Goal: Information Seeking & Learning: Check status

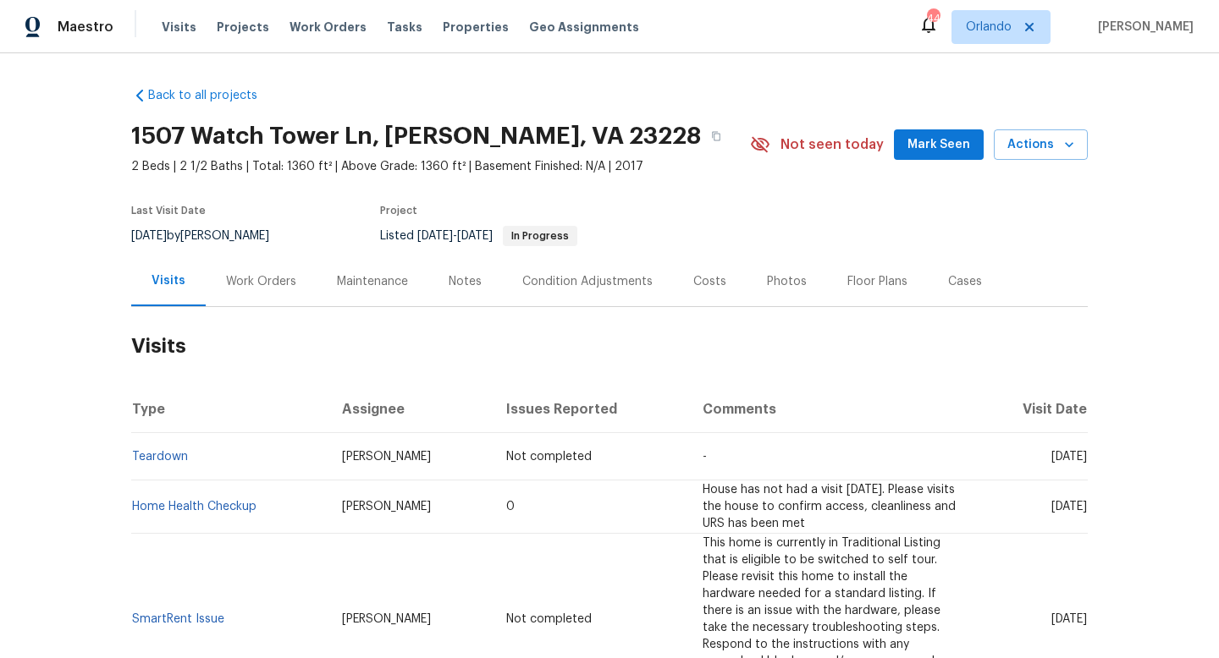
click at [251, 289] on div "Work Orders" at bounding box center [261, 281] width 70 height 17
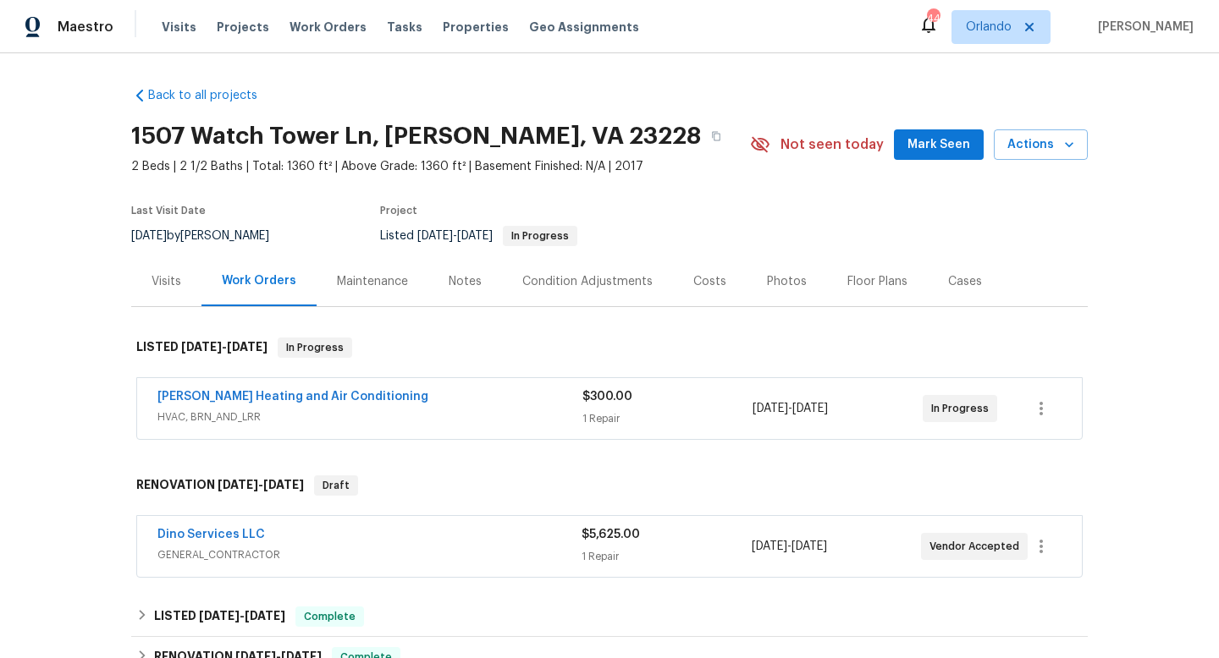
click at [361, 421] on span "HVAC, BRN_AND_LRR" at bounding box center [369, 417] width 425 height 17
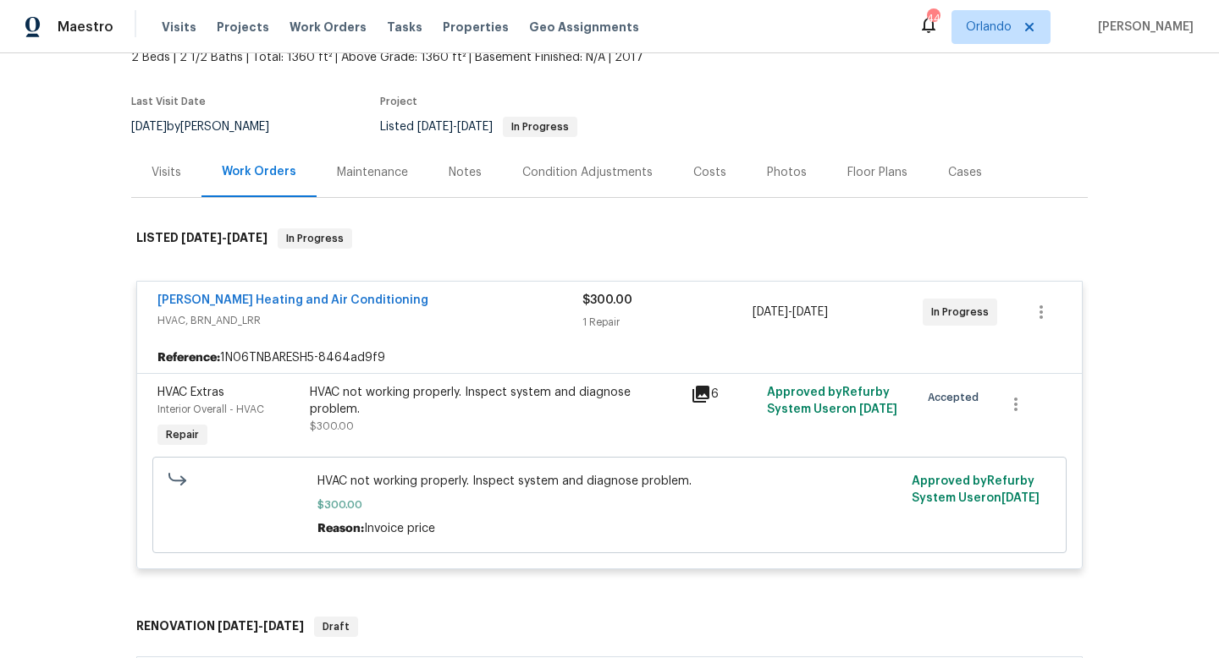
scroll to position [149, 0]
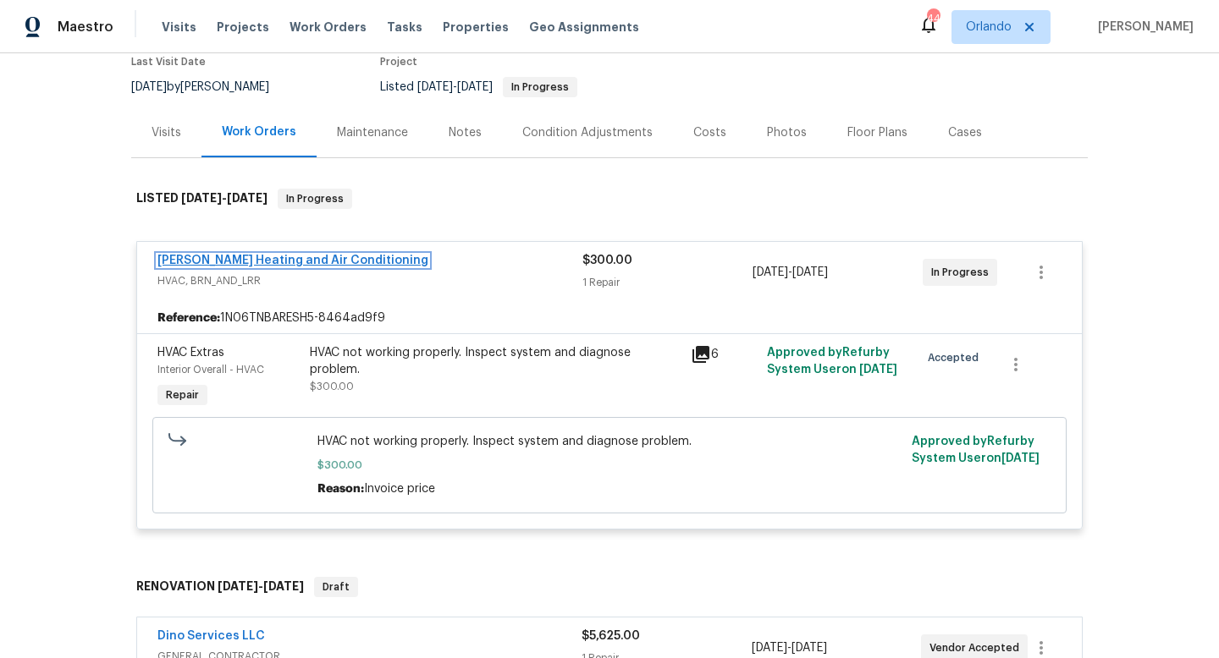
click at [304, 255] on link "Mayer Heating and Air Conditioning" at bounding box center [292, 261] width 271 height 12
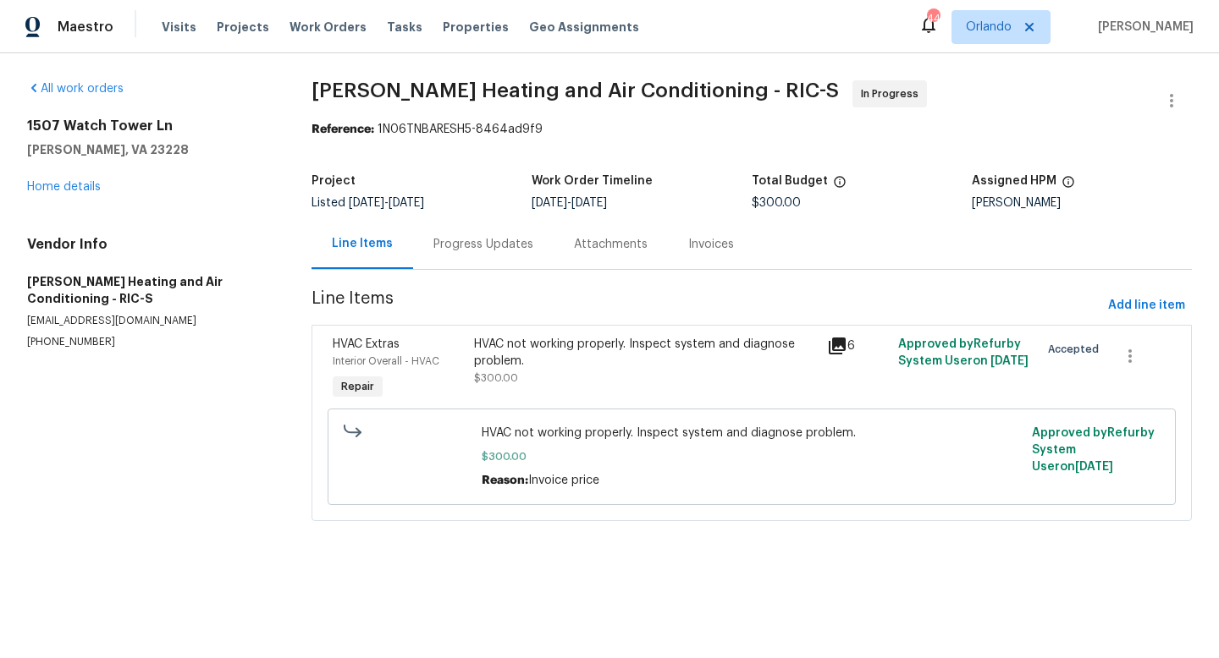
click at [481, 241] on div "Progress Updates" at bounding box center [483, 244] width 100 height 17
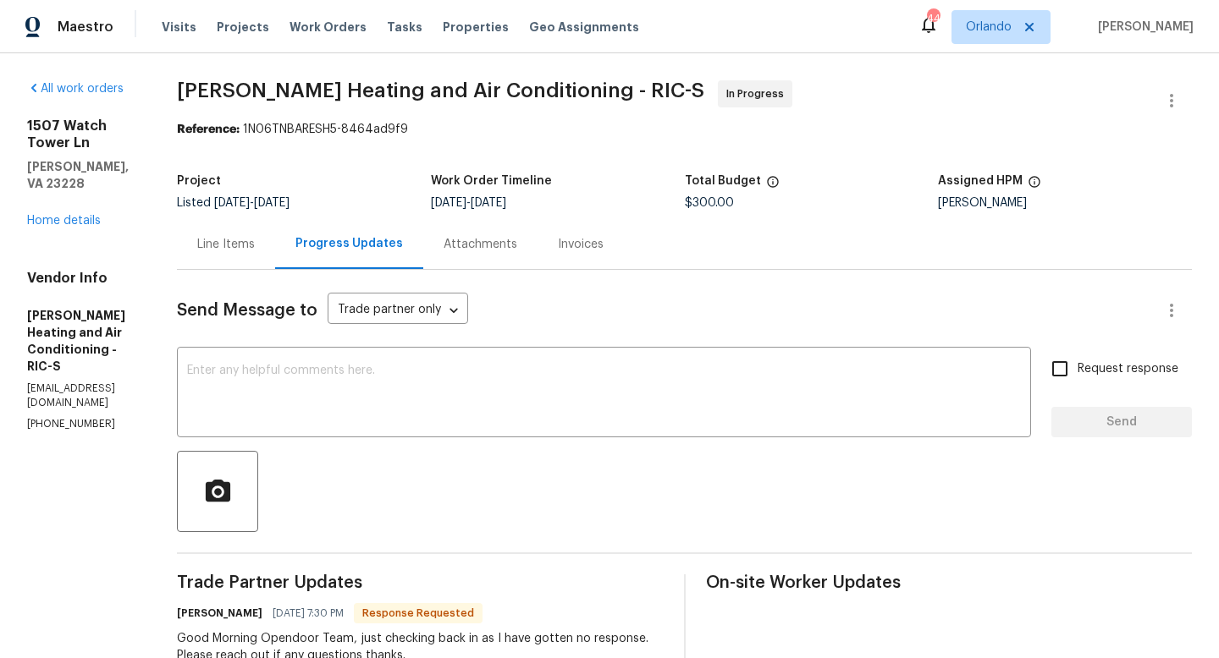
click at [74, 210] on div "1507 Watch Tower Ln Henrico, VA 23228 Home details" at bounding box center [81, 174] width 109 height 112
click at [74, 215] on link "Home details" at bounding box center [64, 221] width 74 height 12
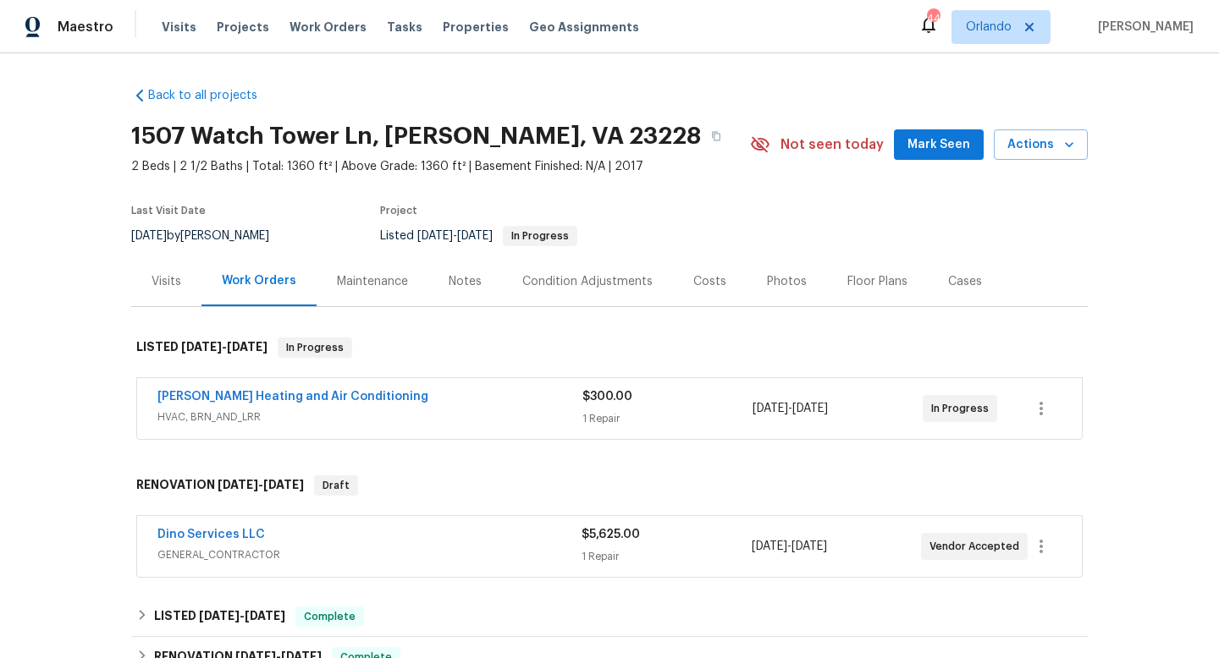
click at [499, 416] on span "HVAC, BRN_AND_LRR" at bounding box center [369, 417] width 425 height 17
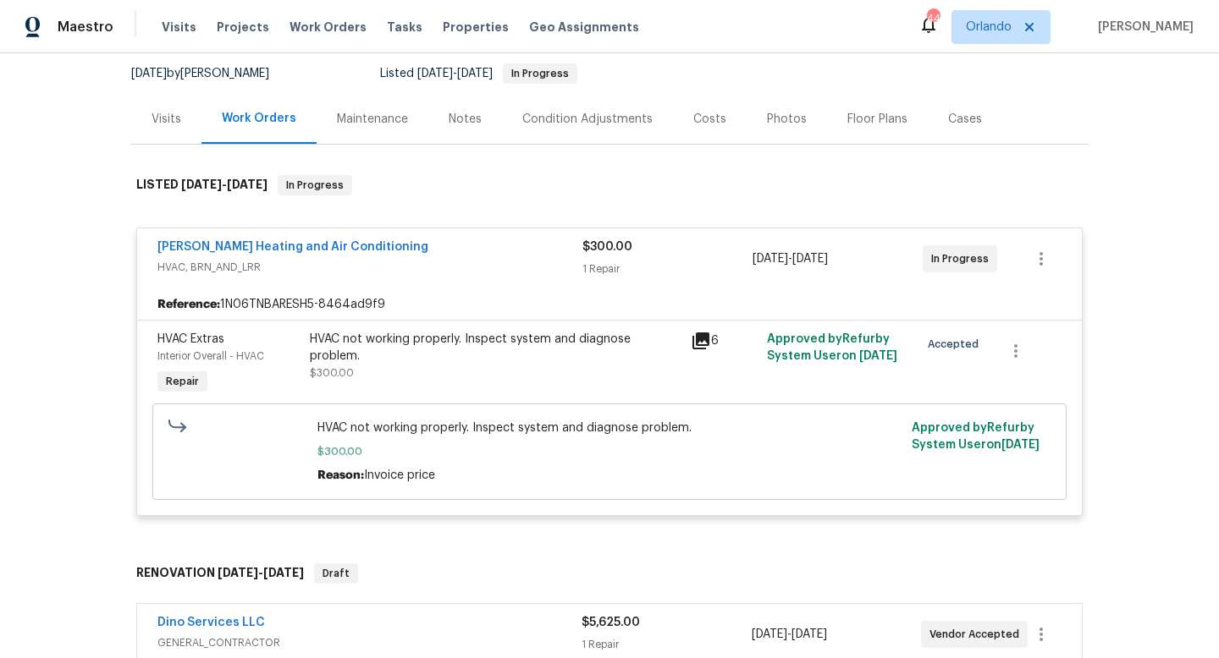
scroll to position [120, 0]
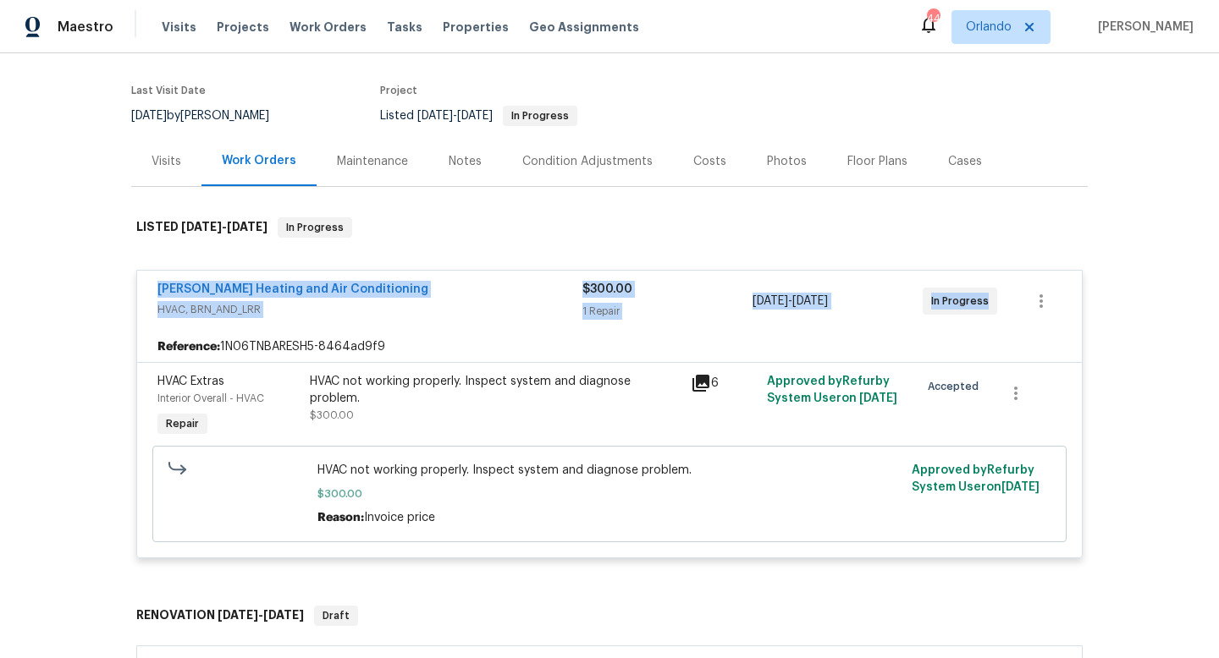
drag, startPoint x: 134, startPoint y: 290, endPoint x: 1064, endPoint y: 295, distance: 930.1
click at [1064, 297] on div "Mayer Heating and Air Conditioning HVAC, BRN_AND_LRR $300.00 1 Repair 8/12/2025…" at bounding box center [609, 415] width 956 height 321
copy div "Mayer Heating and Air Conditioning HVAC, BRN_AND_LRR $300.00 1 Repair 8/12/2025…"
click at [187, 109] on div "8/13/2025 by Christopher Pace" at bounding box center [210, 116] width 158 height 20
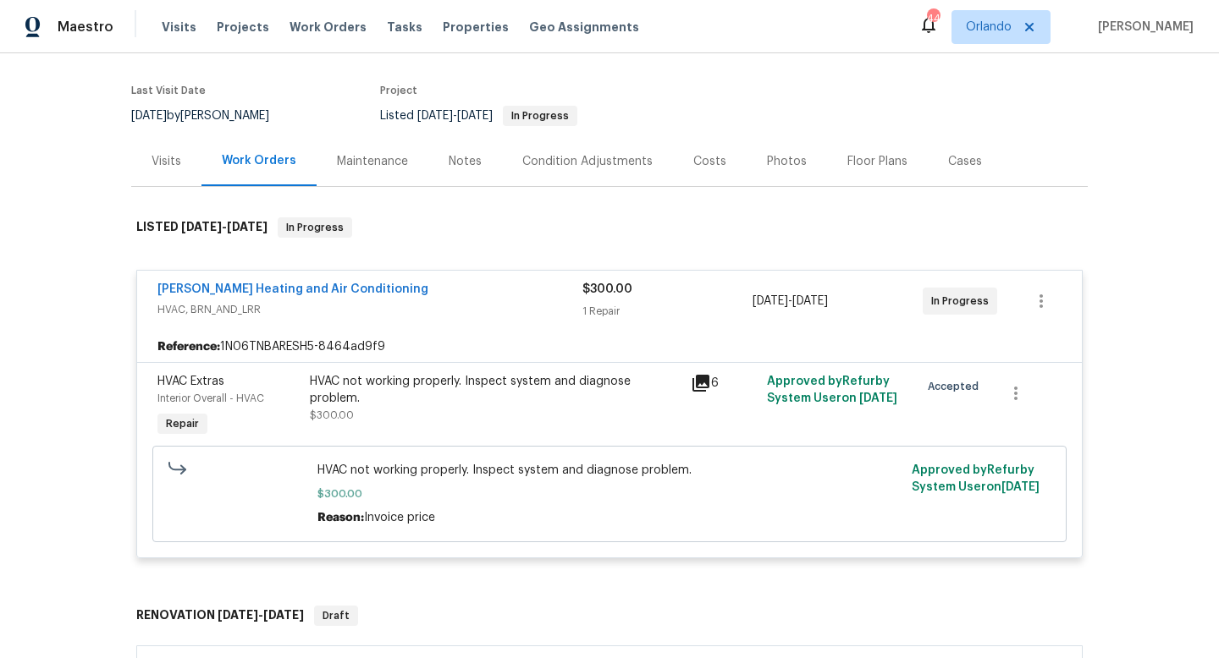
click at [187, 109] on div "8/13/2025 by Christopher Pace" at bounding box center [210, 116] width 158 height 20
copy div "8/13/2025 by Christopher Pace"
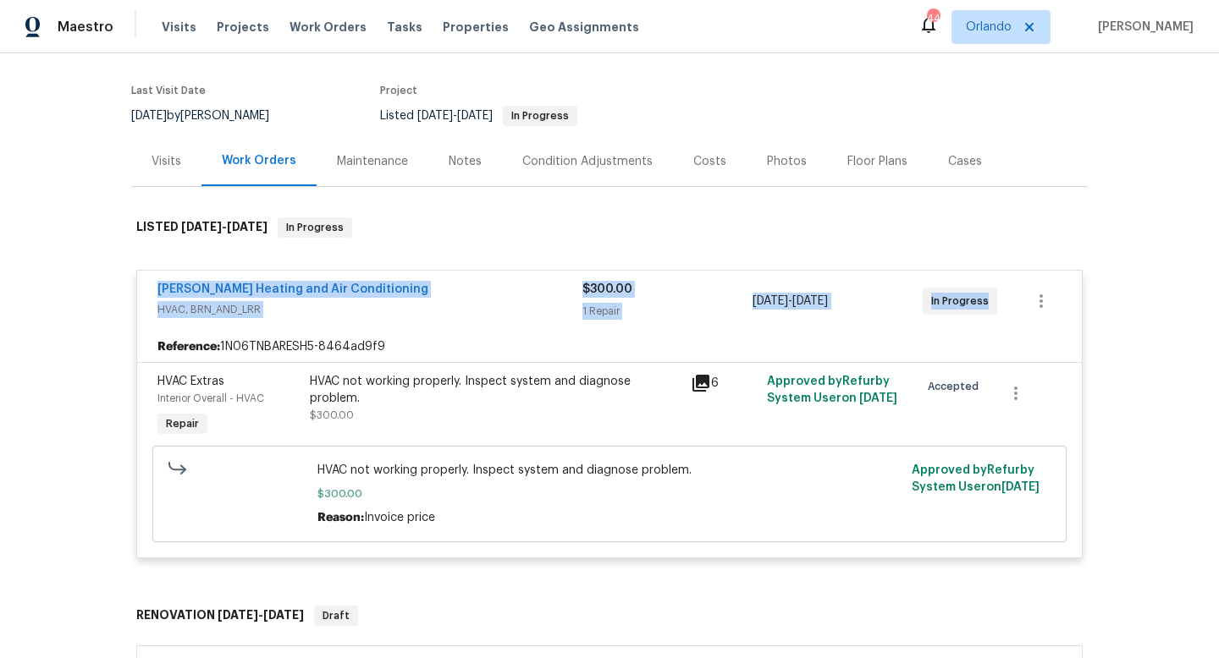
drag, startPoint x: 148, startPoint y: 284, endPoint x: 1006, endPoint y: 329, distance: 859.4
click at [1025, 329] on div "Mayer Heating and Air Conditioning HVAC, BRN_AND_LRR $300.00 1 Repair 8/12/2025…" at bounding box center [609, 301] width 945 height 61
copy div "Mayer Heating and Air Conditioning HVAC, BRN_AND_LRR $300.00 1 Repair 8/12/2025…"
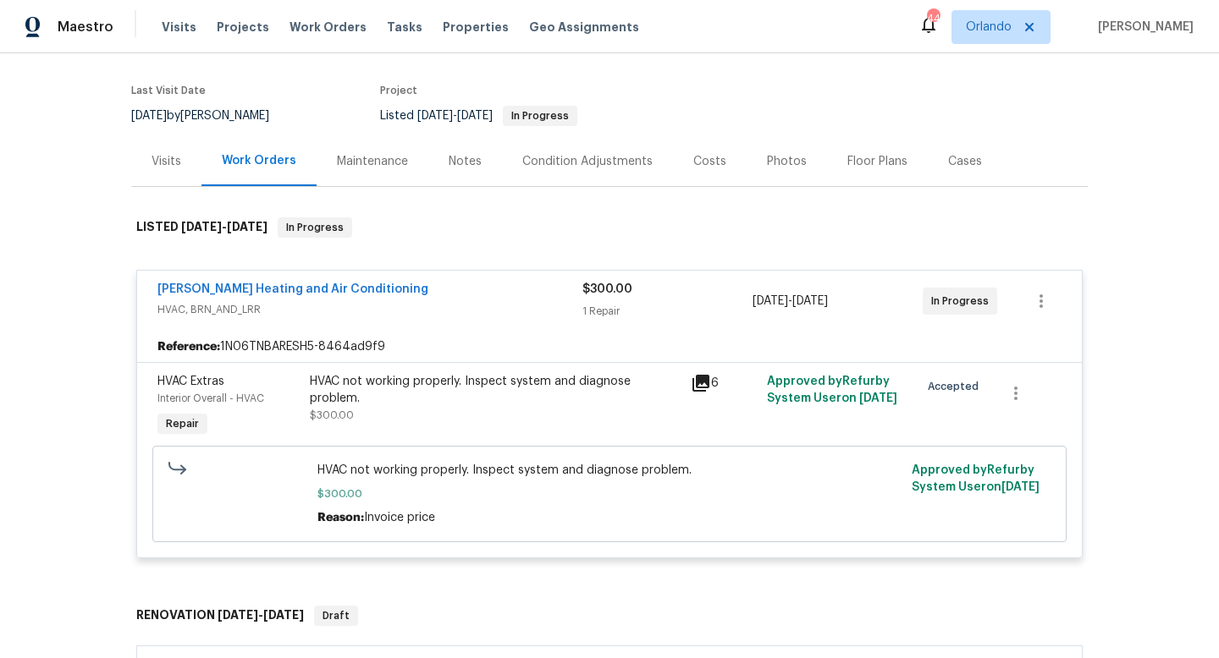
click at [961, 162] on div "Cases" at bounding box center [965, 161] width 34 height 17
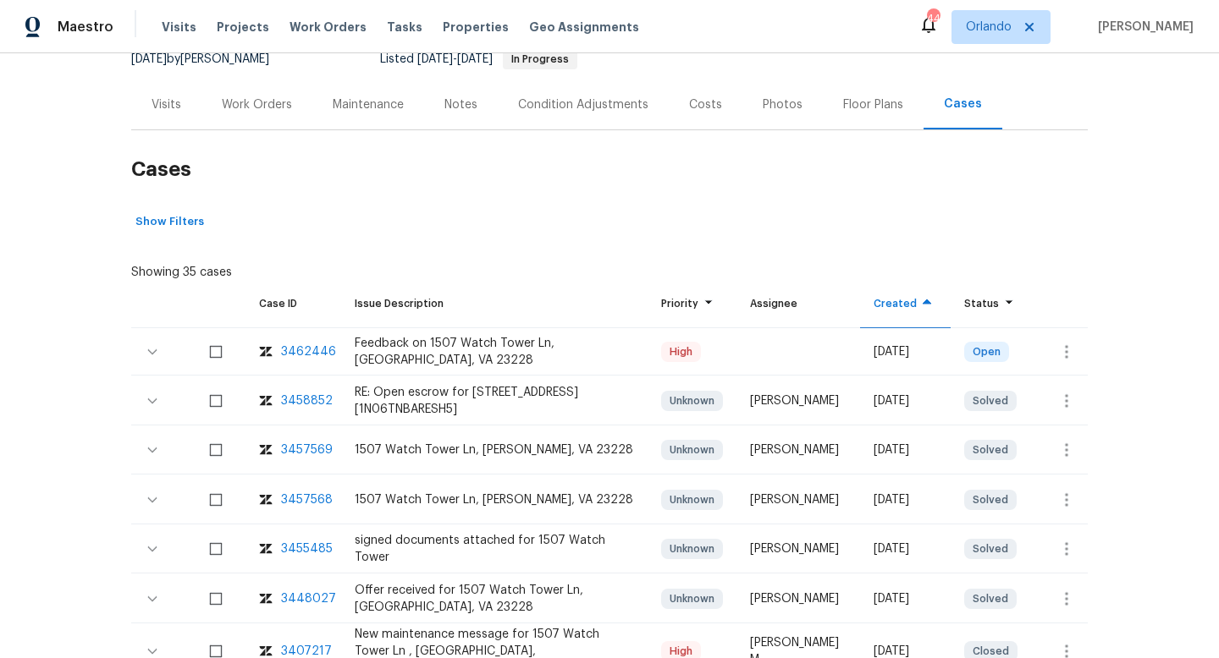
scroll to position [178, 0]
click at [303, 405] on div "3458852" at bounding box center [307, 400] width 52 height 17
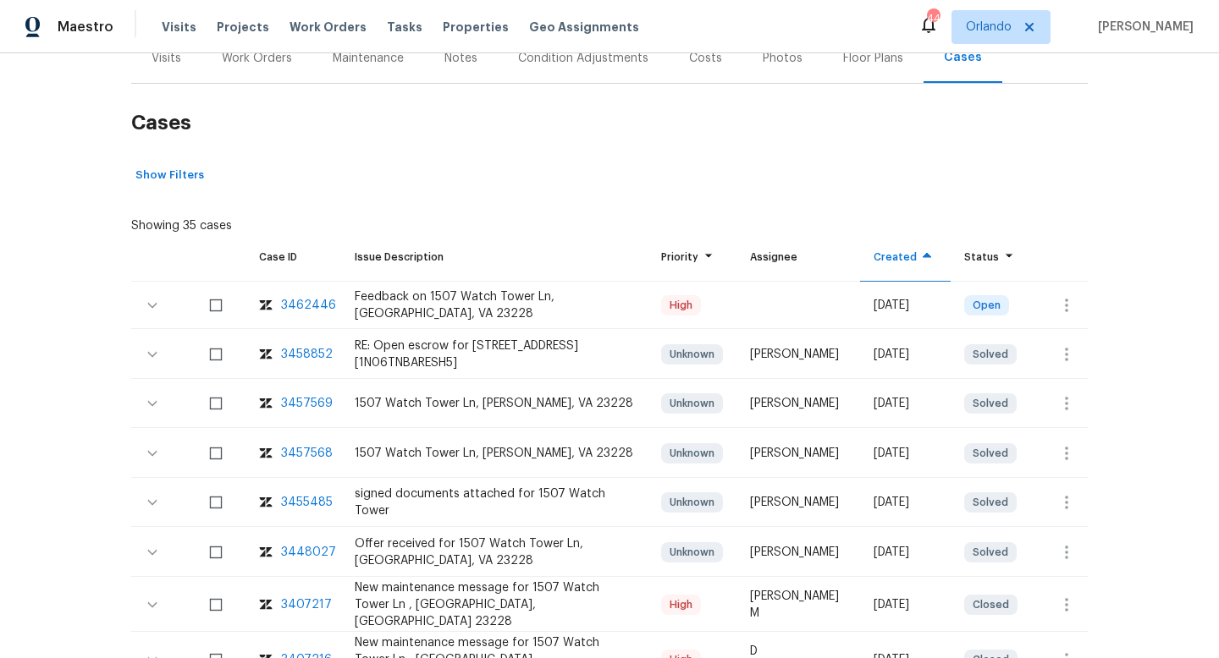
click at [305, 412] on div "3457569" at bounding box center [307, 403] width 52 height 17
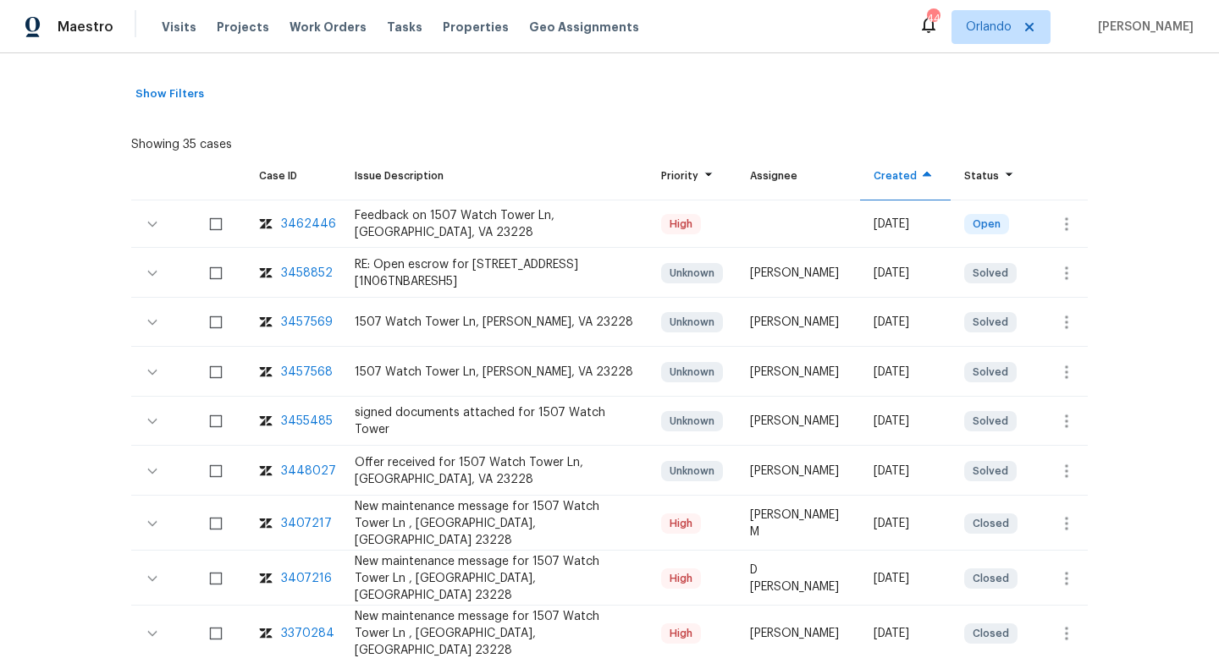
scroll to position [372, 0]
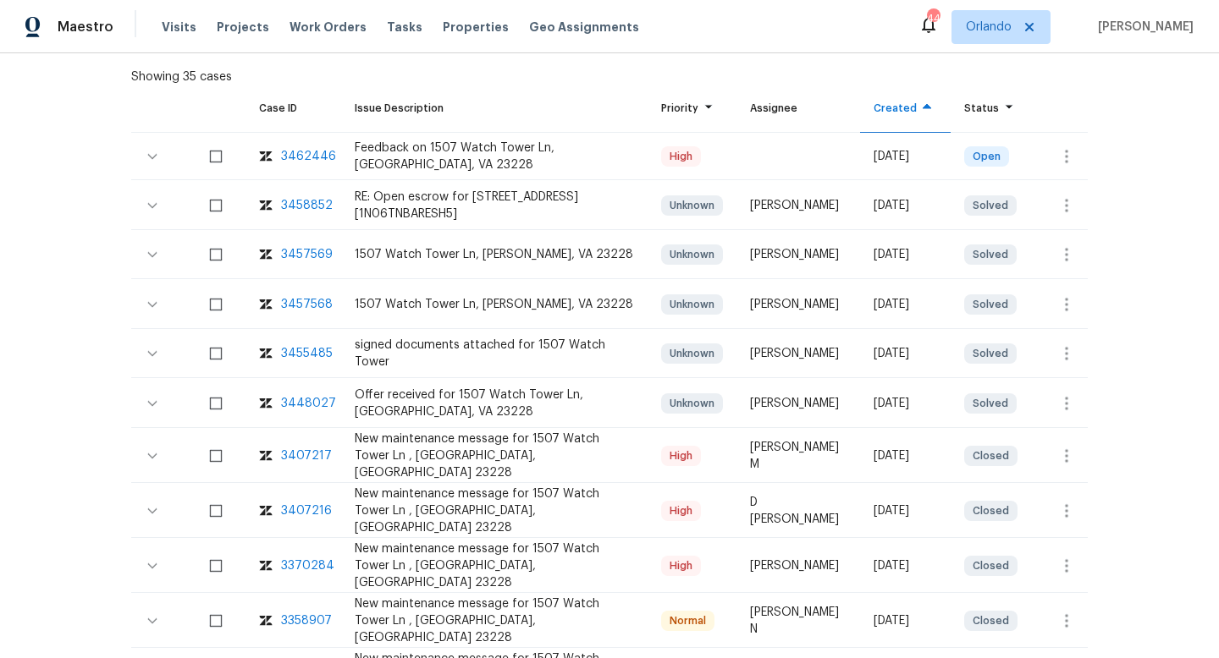
click at [301, 462] on div "3407217" at bounding box center [306, 456] width 51 height 17
click at [302, 509] on div "3407216" at bounding box center [306, 511] width 51 height 17
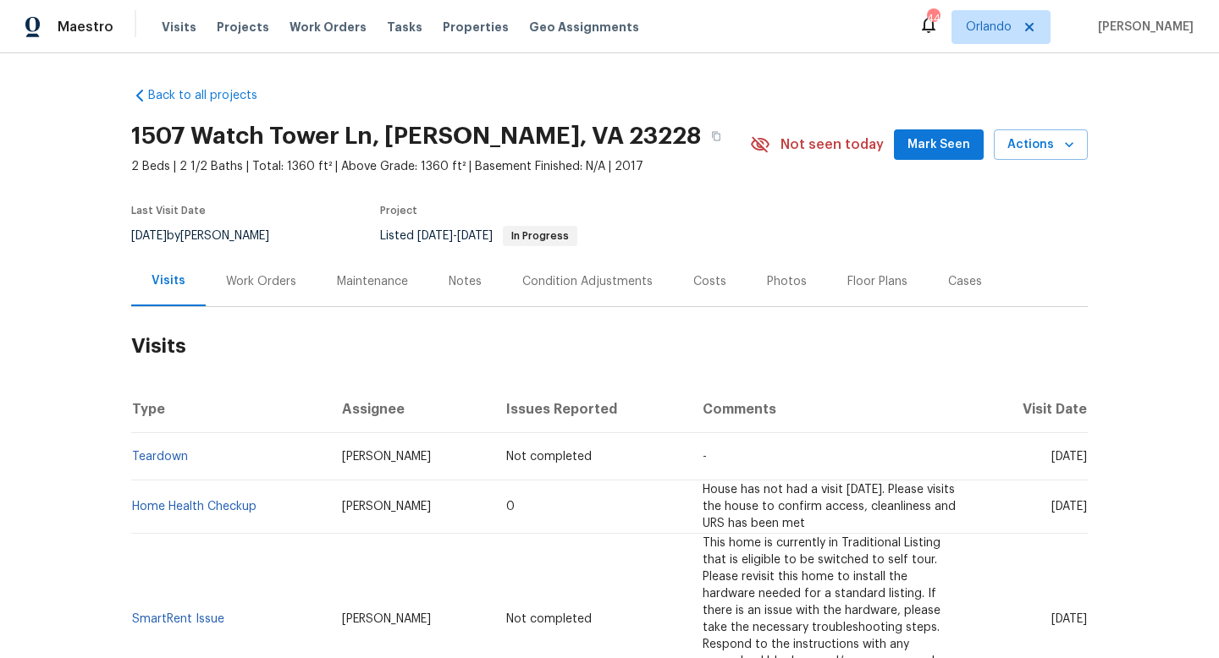
click at [953, 274] on div "Cases" at bounding box center [965, 281] width 34 height 17
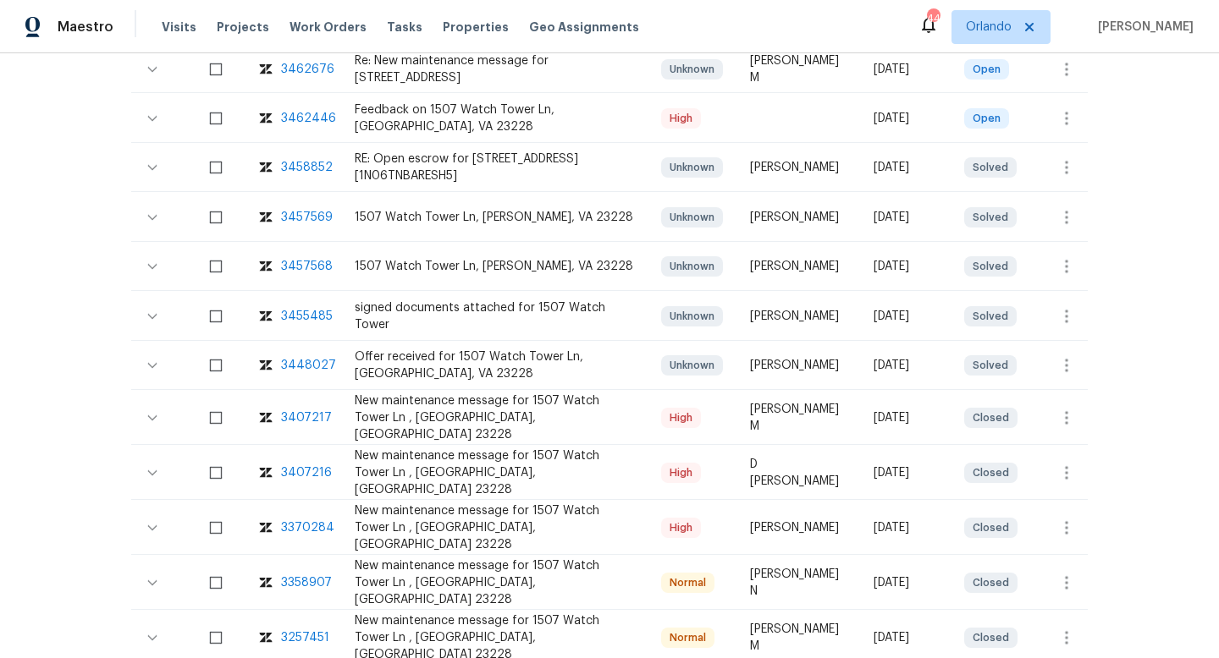
scroll to position [466, 0]
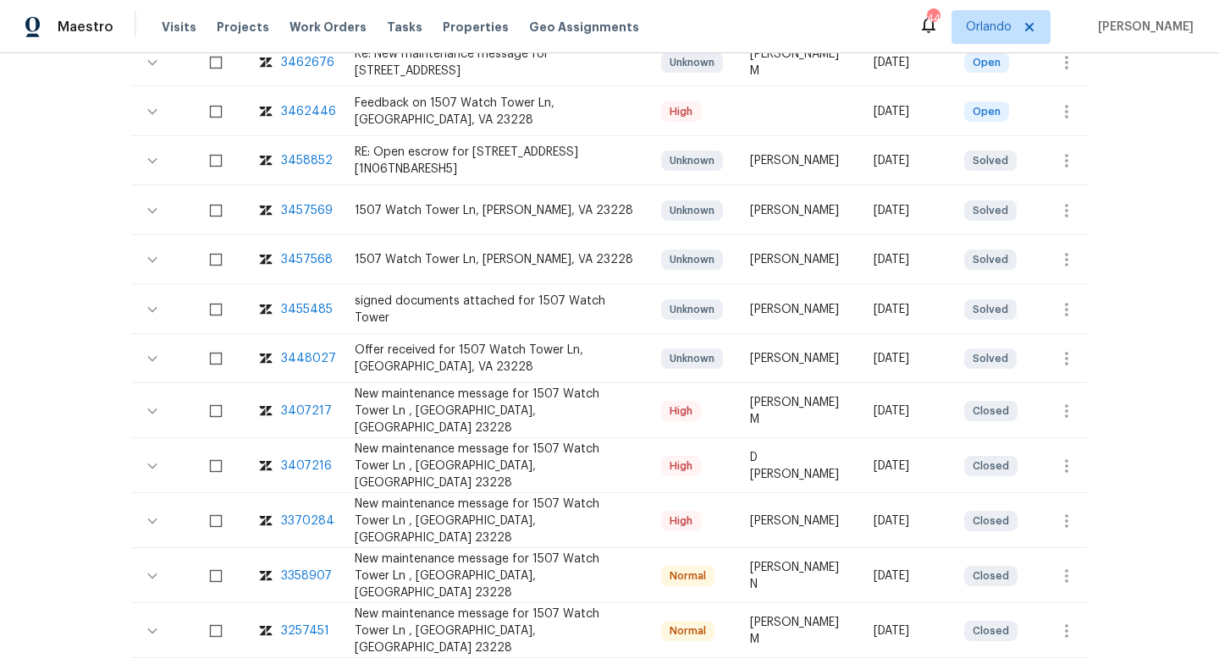
click at [311, 407] on div "3407217" at bounding box center [306, 411] width 51 height 17
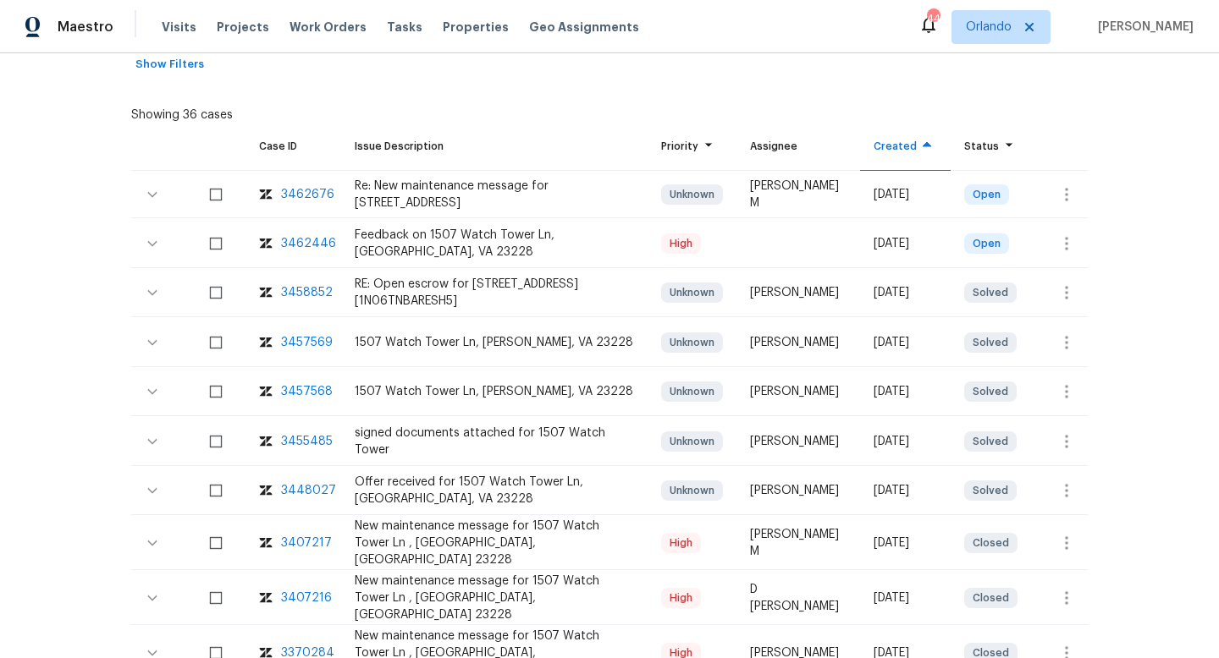
scroll to position [179, 0]
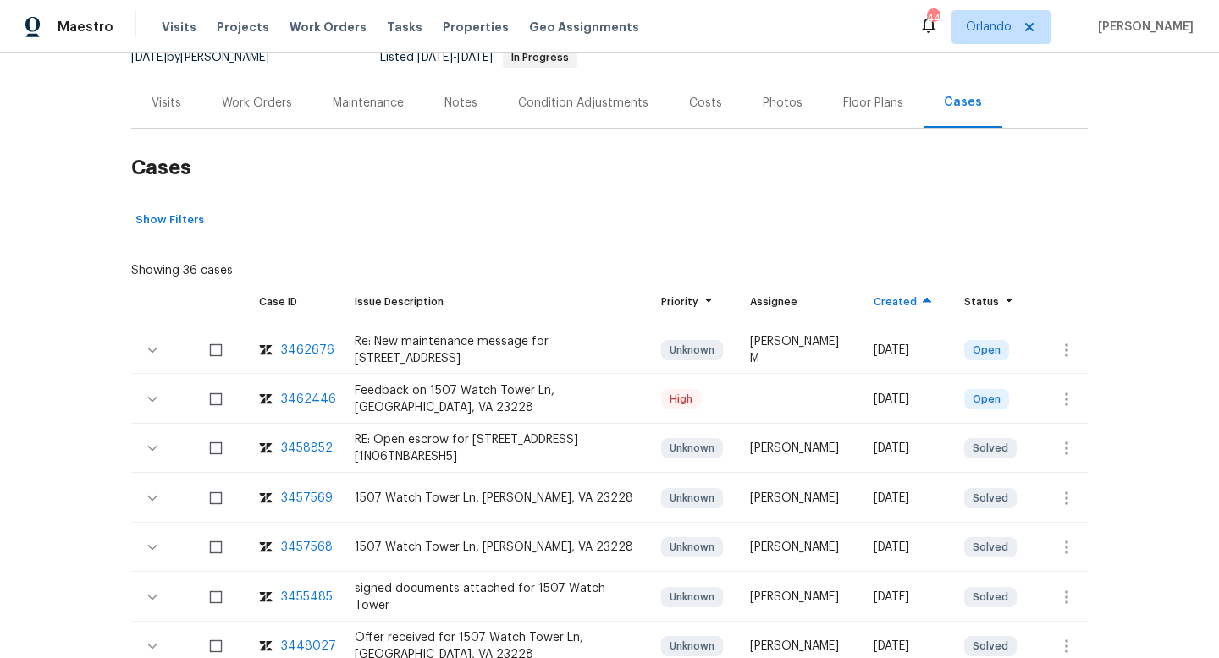
click at [173, 95] on div "Visits" at bounding box center [166, 103] width 30 height 17
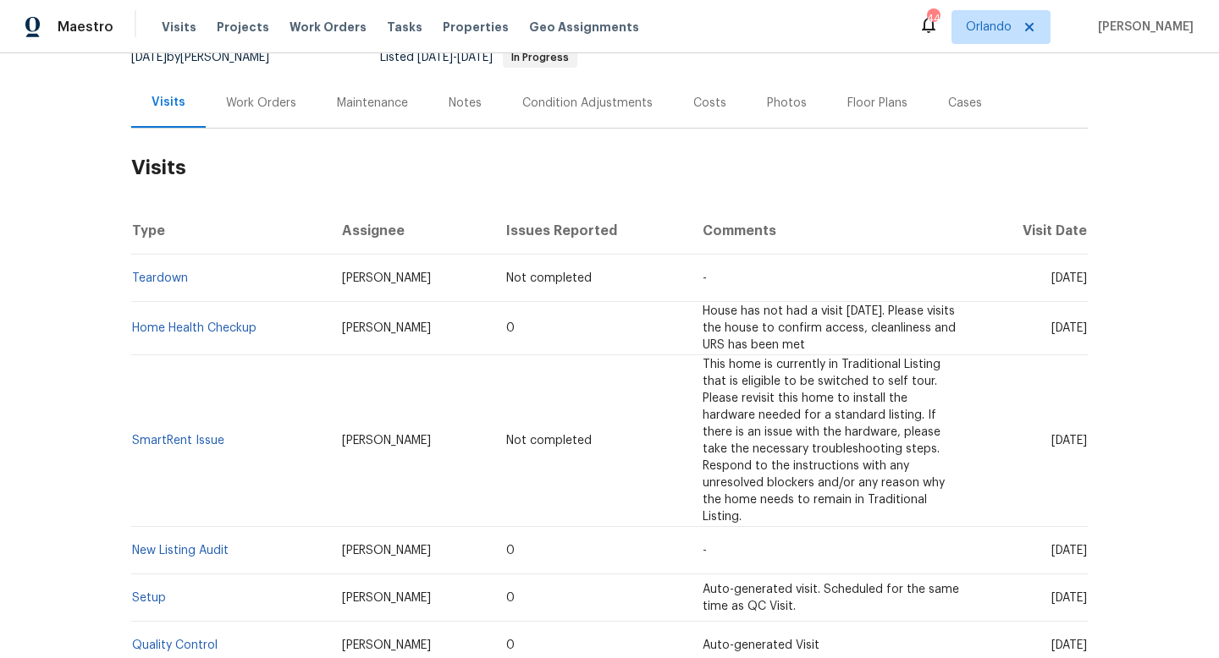
click at [261, 110] on div "Work Orders" at bounding box center [261, 103] width 70 height 17
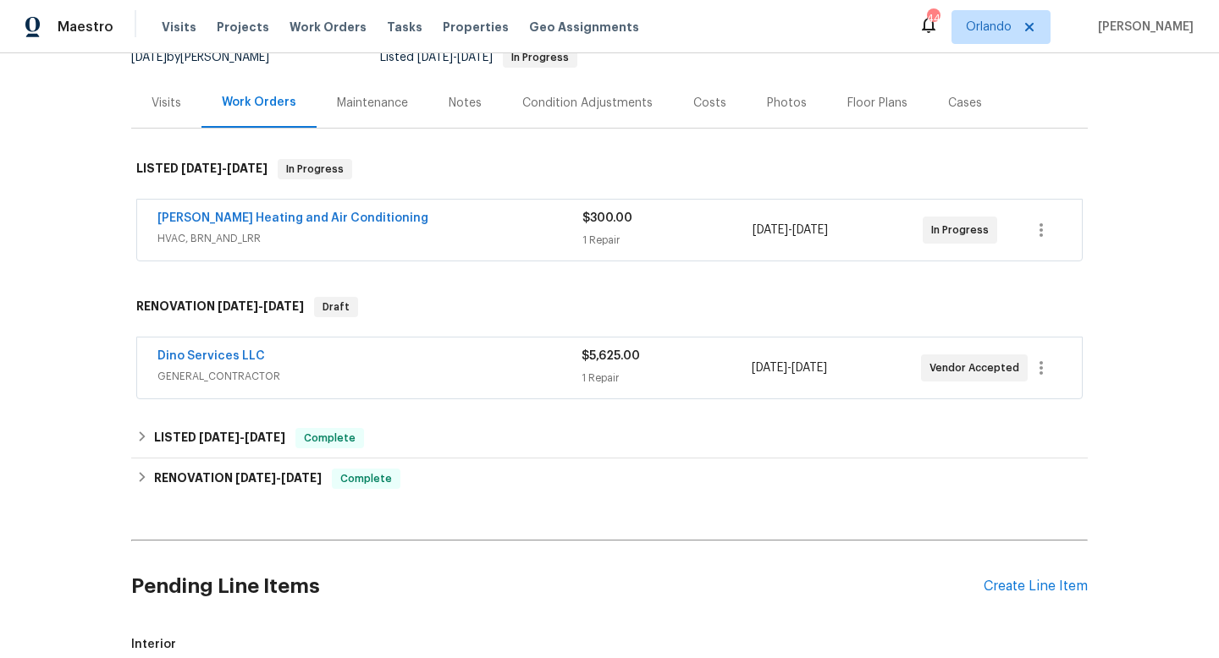
click at [440, 253] on div "Mayer Heating and Air Conditioning HVAC, BRN_AND_LRR $300.00 1 Repair 8/12/2025…" at bounding box center [609, 230] width 945 height 61
click at [440, 245] on span "HVAC, BRN_AND_LRR" at bounding box center [369, 238] width 425 height 17
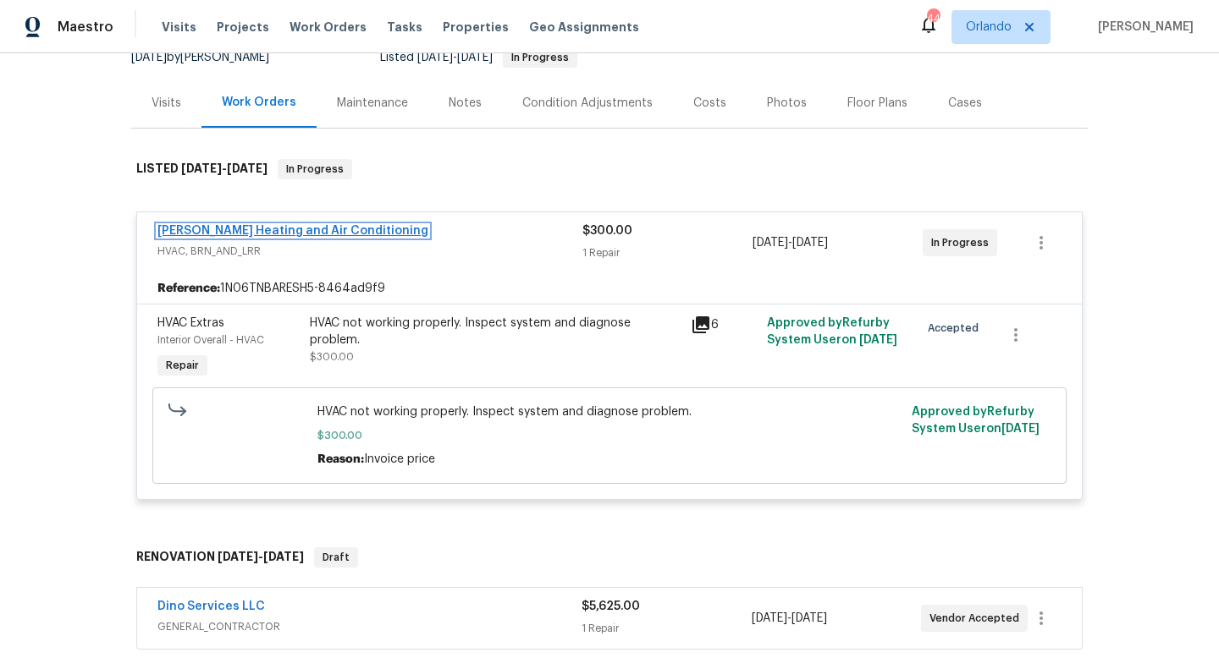
click at [229, 234] on link "[PERSON_NAME] Heating and Air Conditioning" at bounding box center [292, 231] width 271 height 12
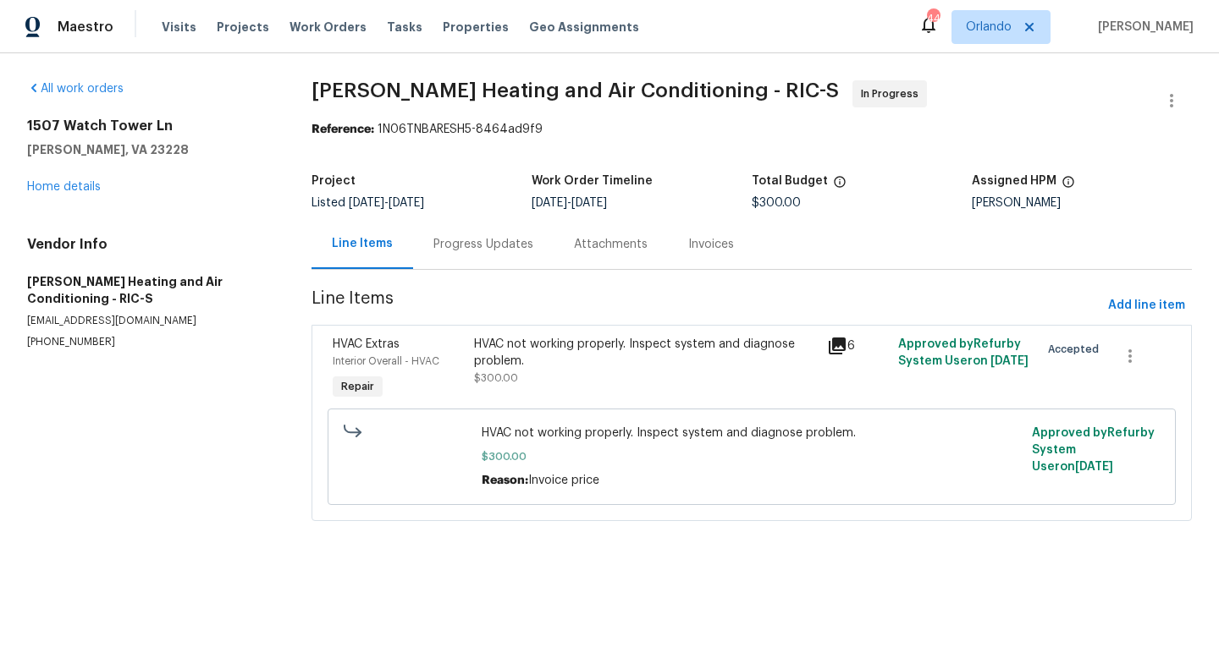
click at [440, 251] on div "Progress Updates" at bounding box center [483, 244] width 100 height 17
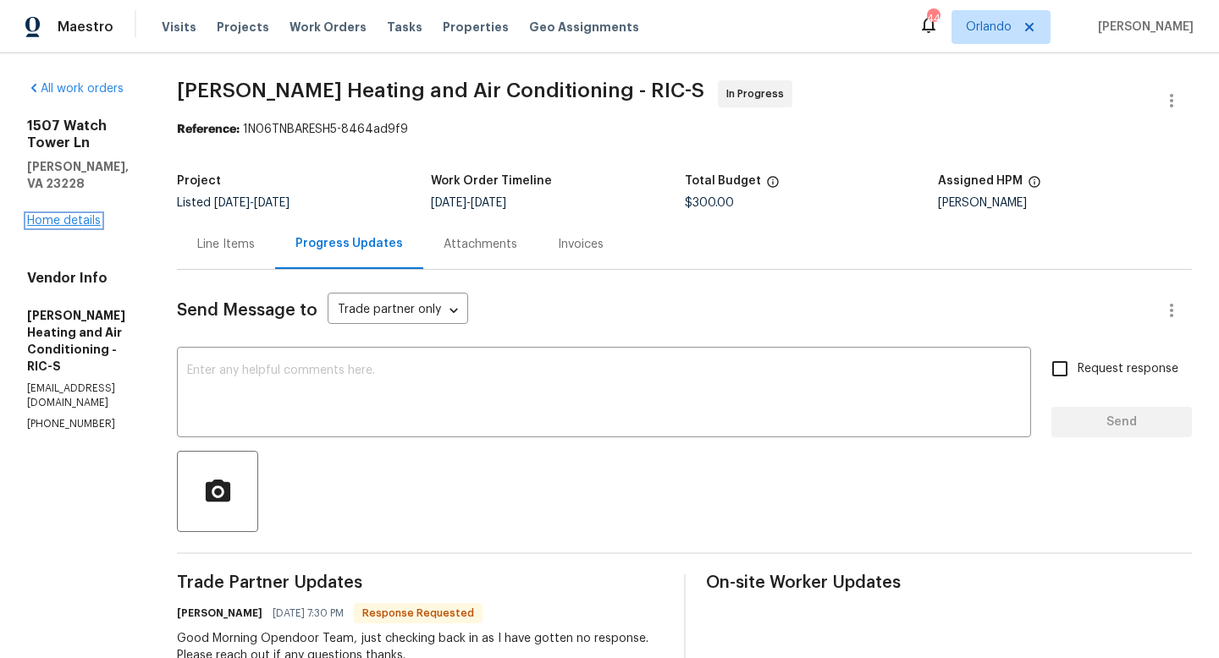
click at [73, 215] on link "Home details" at bounding box center [64, 221] width 74 height 12
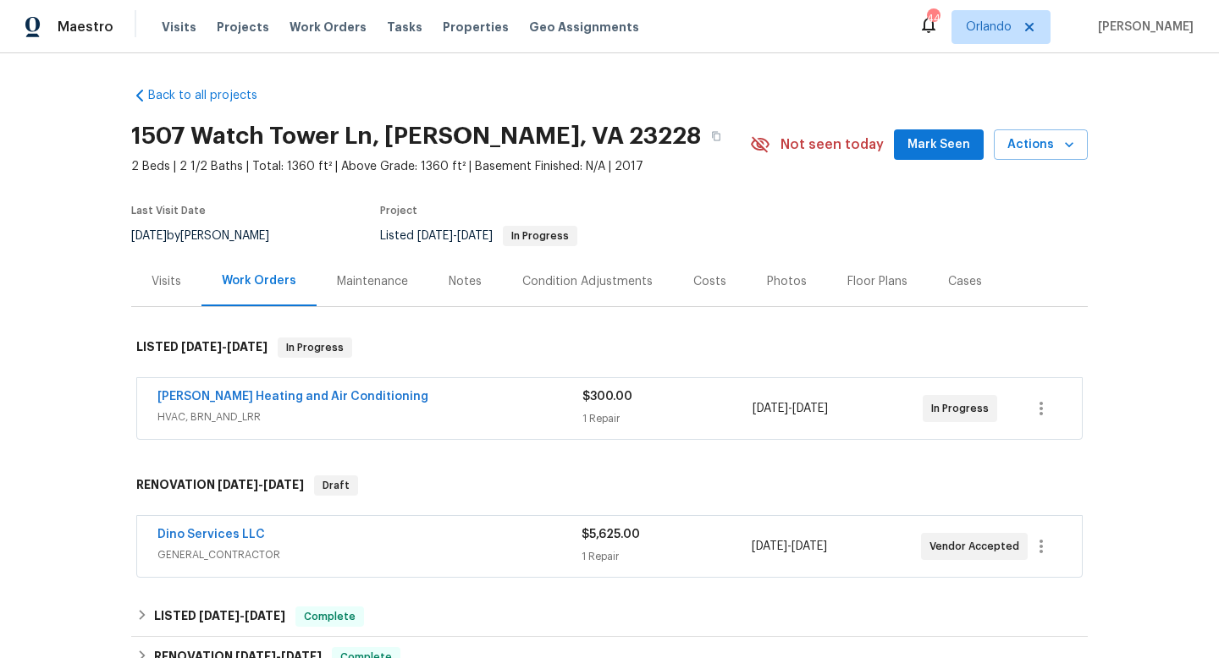
click at [514, 395] on div "[PERSON_NAME] Heating and Air Conditioning" at bounding box center [369, 398] width 425 height 20
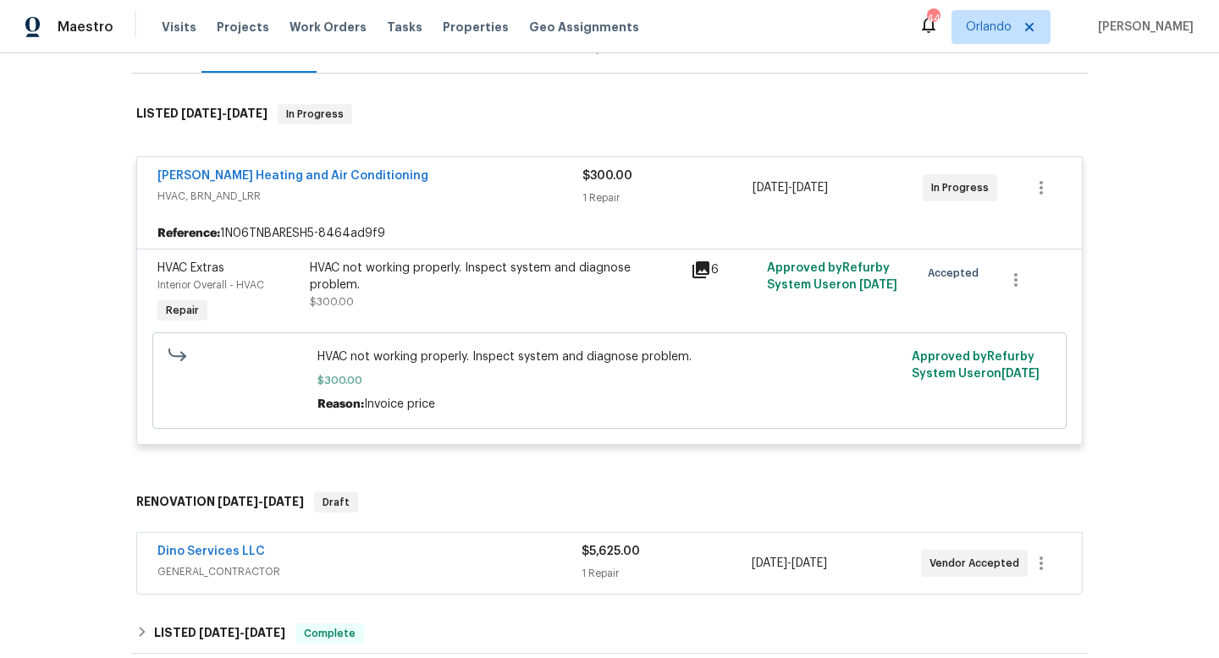
scroll to position [236, 0]
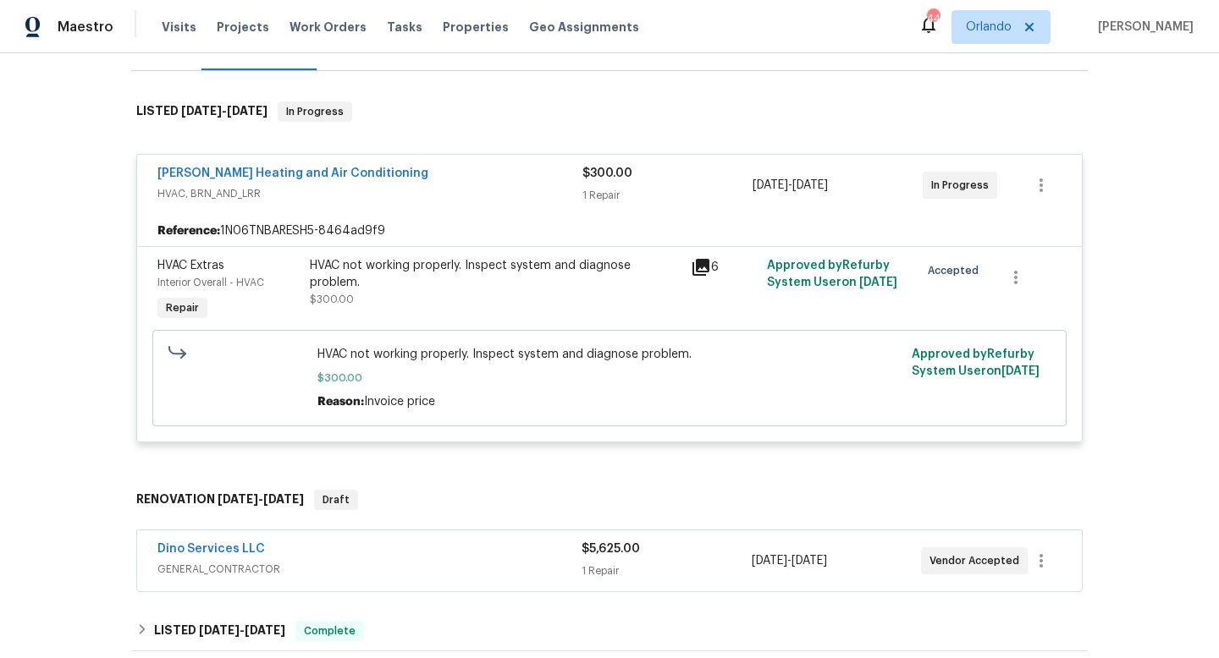
click at [580, 377] on span "$300.00" at bounding box center [609, 378] width 585 height 17
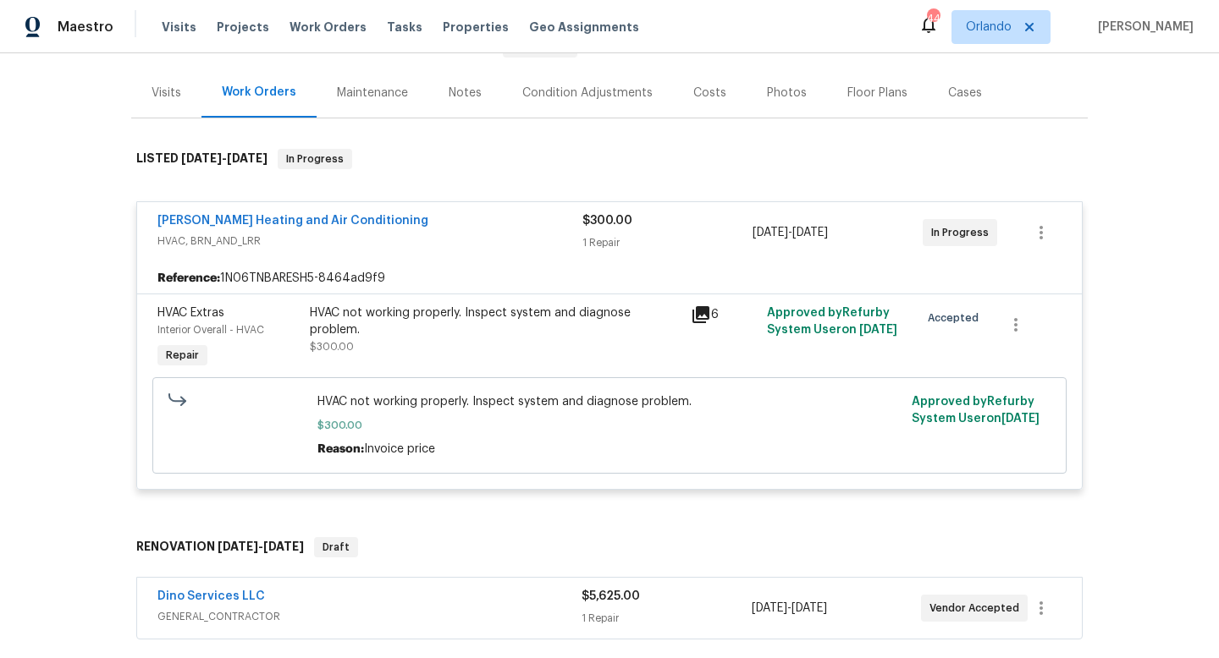
scroll to position [185, 0]
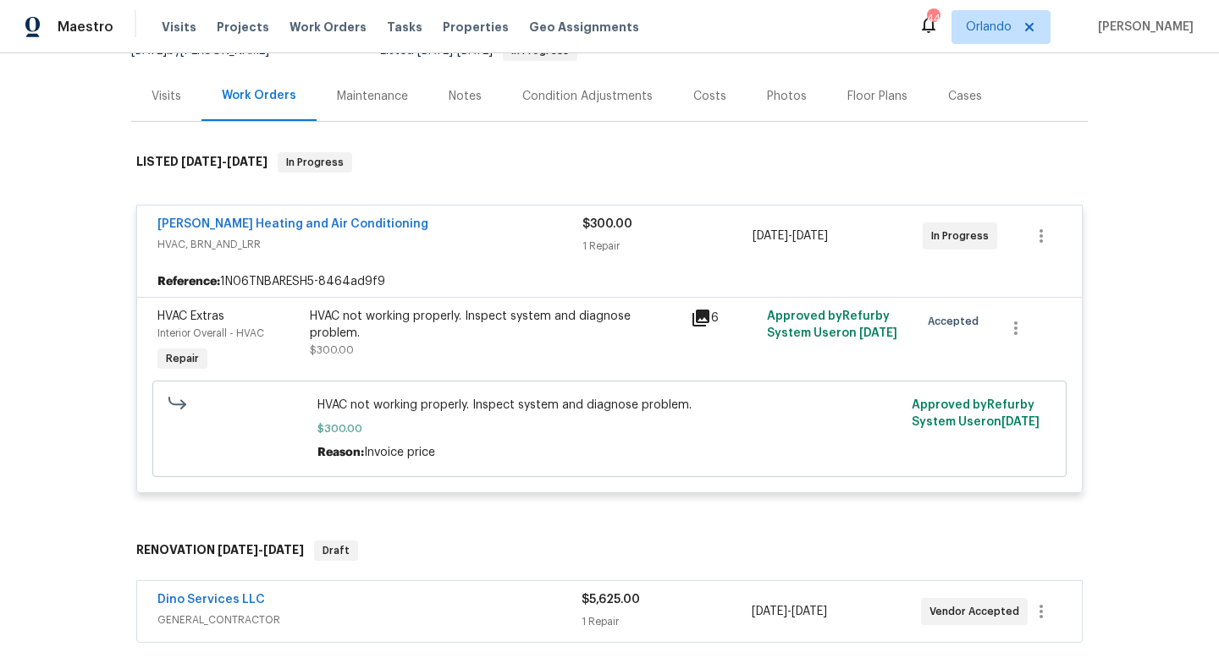
click at [281, 217] on span "[PERSON_NAME] Heating and Air Conditioning" at bounding box center [292, 224] width 271 height 17
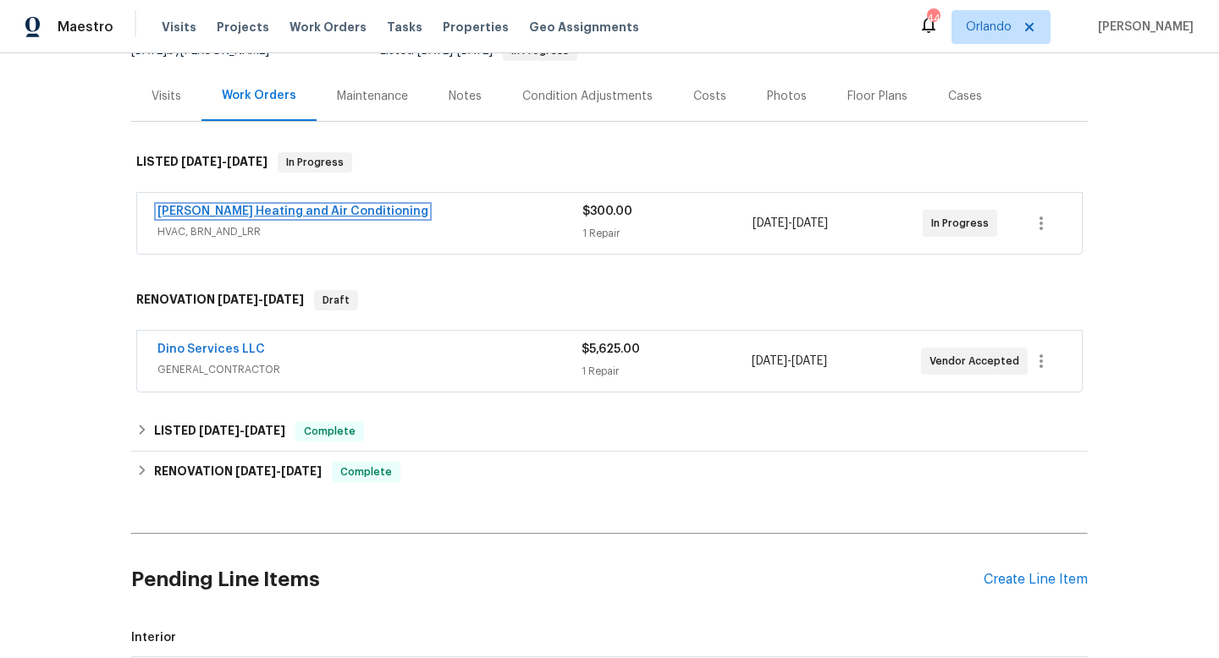
click at [286, 211] on link "[PERSON_NAME] Heating and Air Conditioning" at bounding box center [292, 212] width 271 height 12
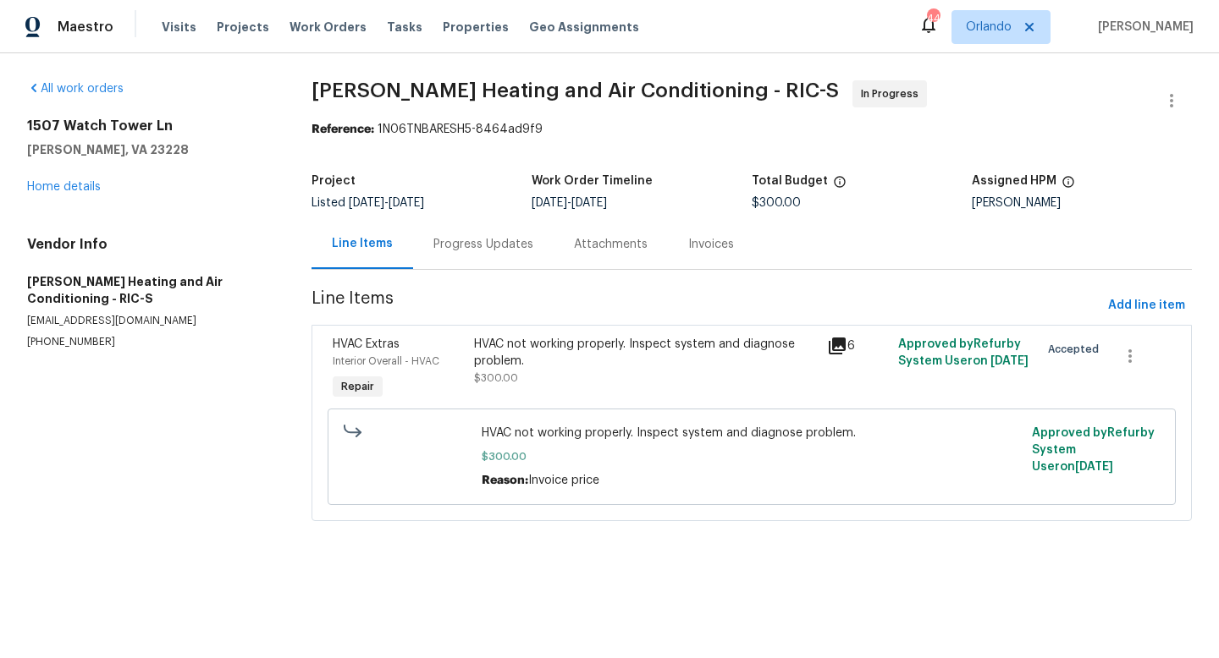
click at [433, 244] on div "Progress Updates" at bounding box center [483, 244] width 100 height 17
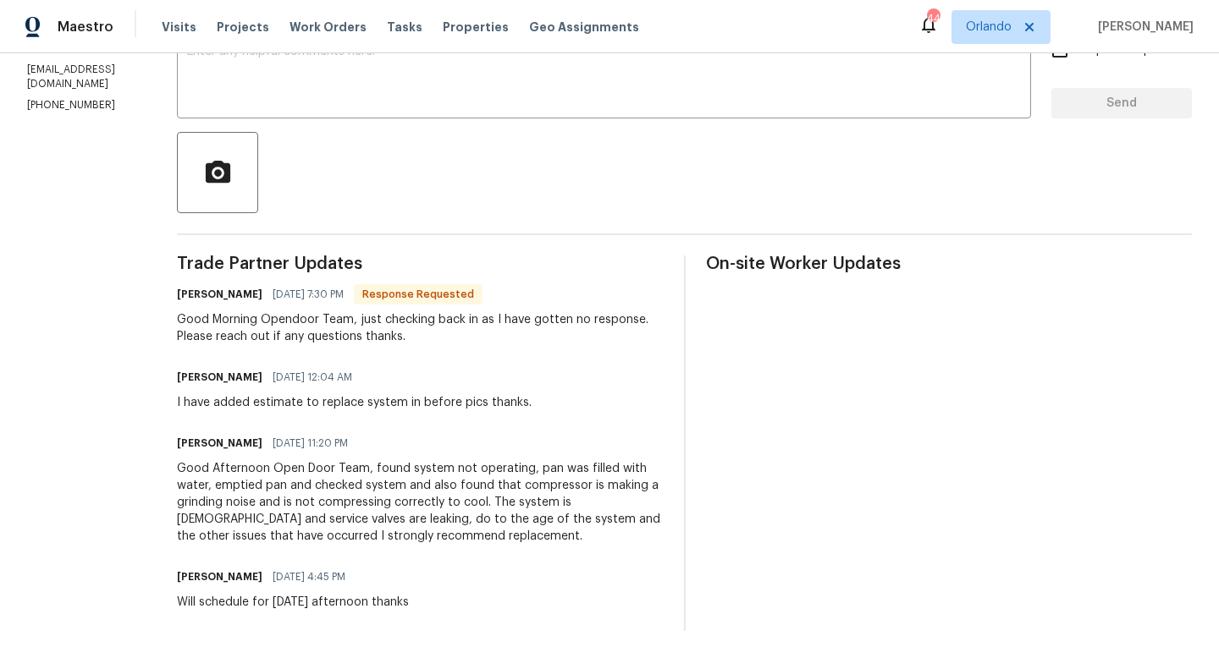
scroll to position [114, 0]
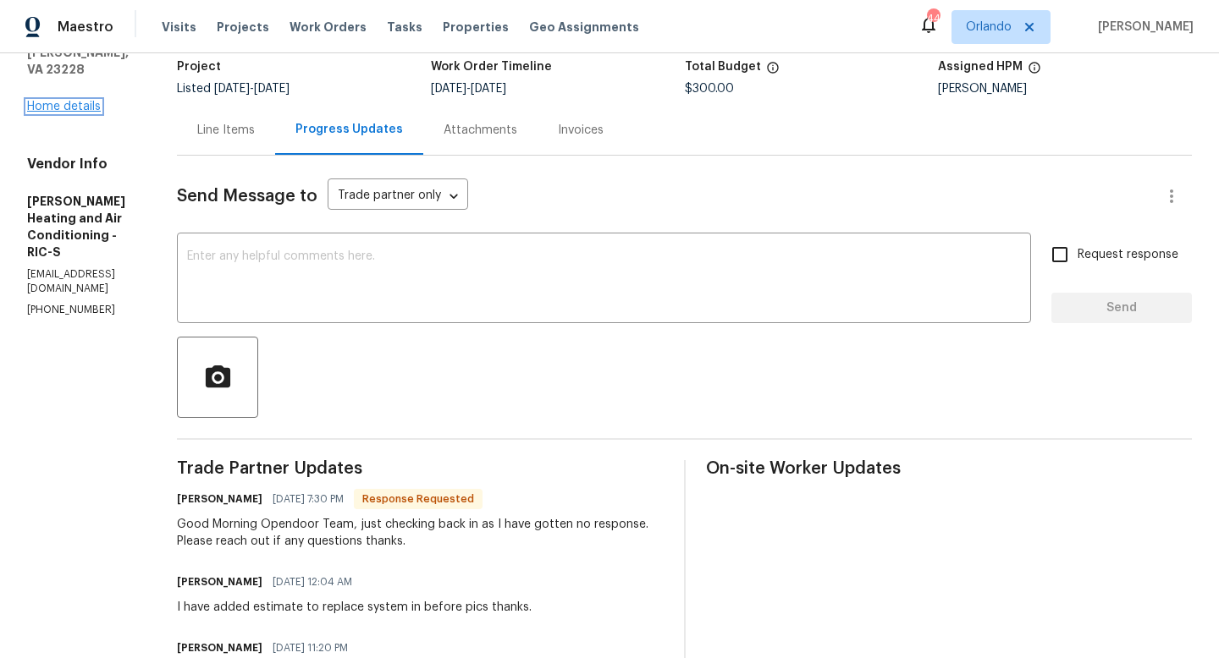
click at [85, 101] on link "Home details" at bounding box center [64, 107] width 74 height 12
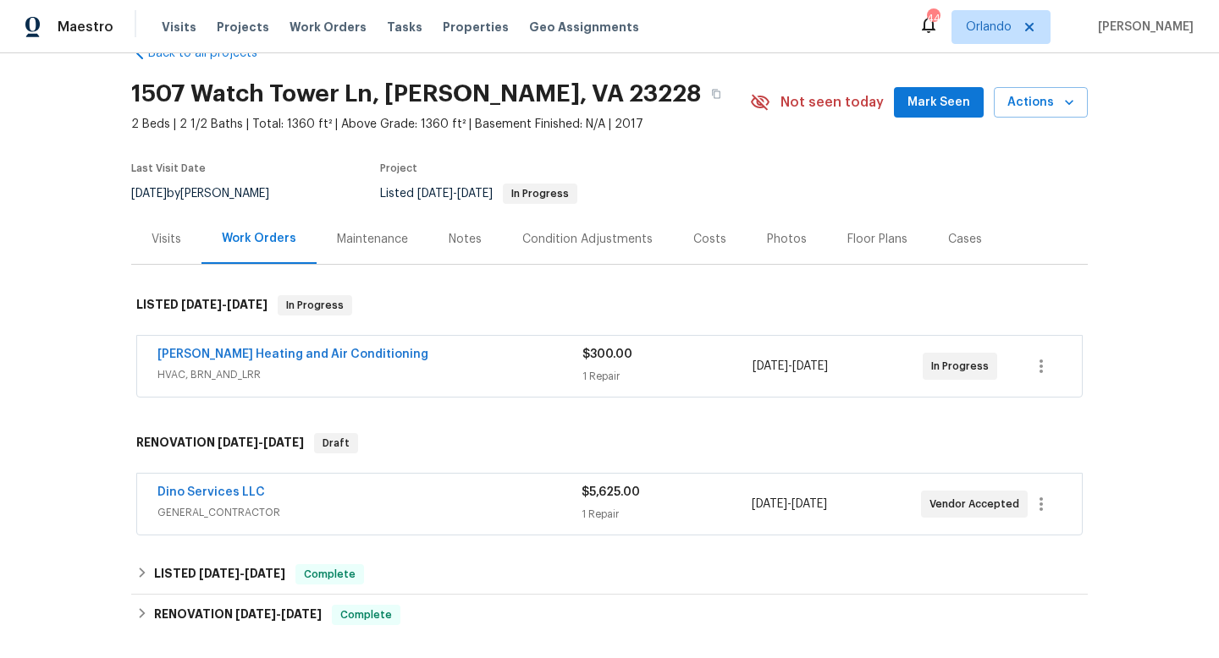
scroll to position [63, 0]
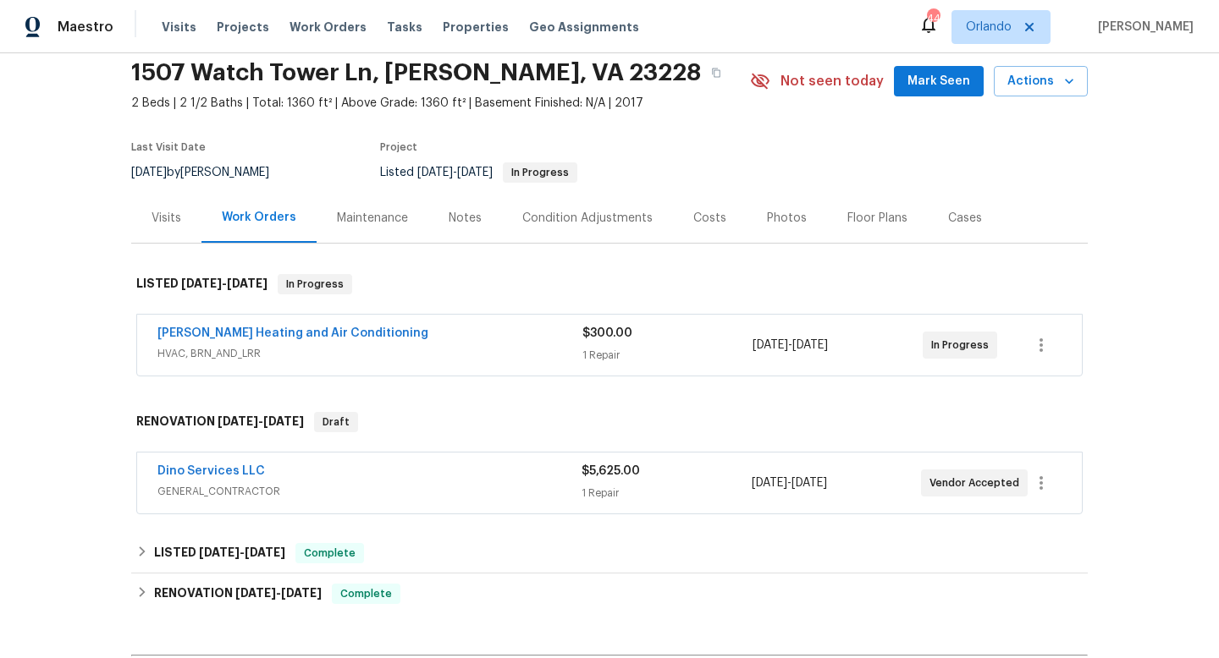
click at [509, 331] on div "[PERSON_NAME] Heating and Air Conditioning" at bounding box center [369, 335] width 425 height 20
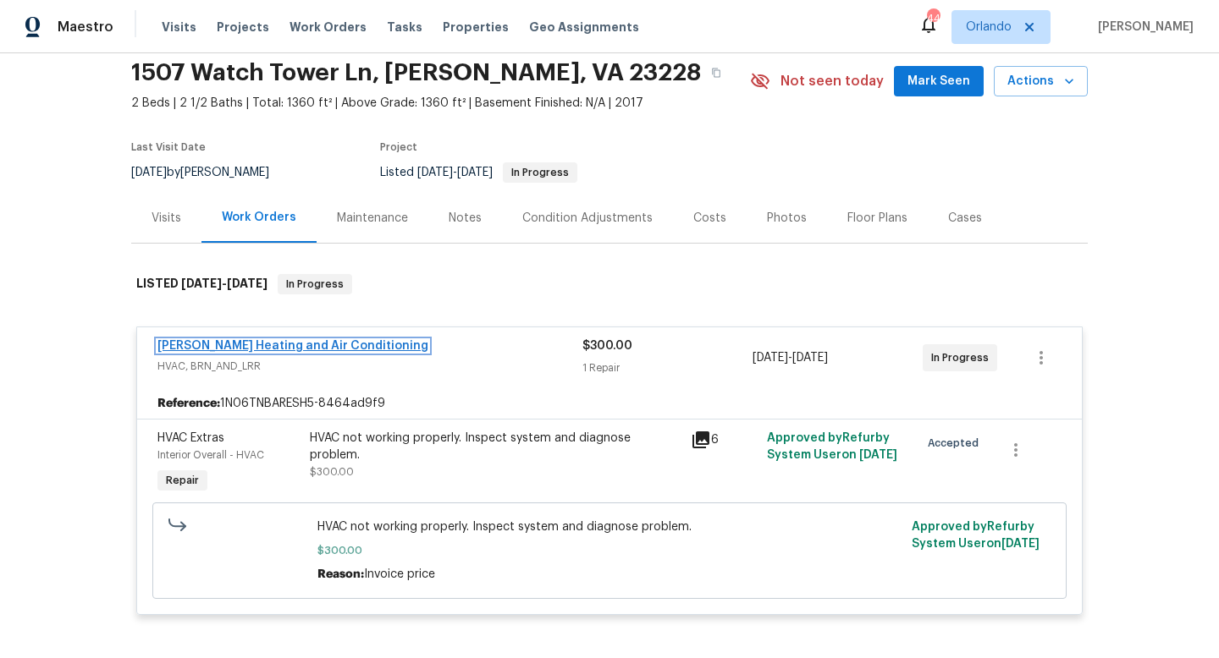
click at [226, 344] on link "[PERSON_NAME] Heating and Air Conditioning" at bounding box center [292, 346] width 271 height 12
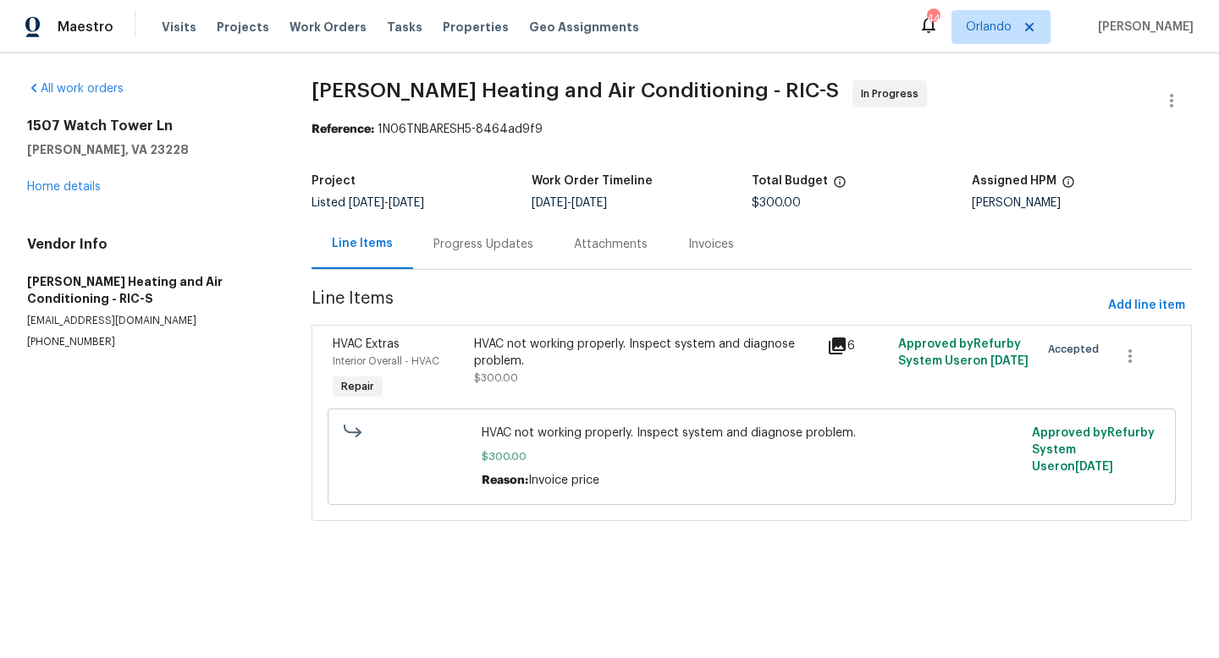
click at [489, 255] on div "Progress Updates" at bounding box center [483, 244] width 140 height 50
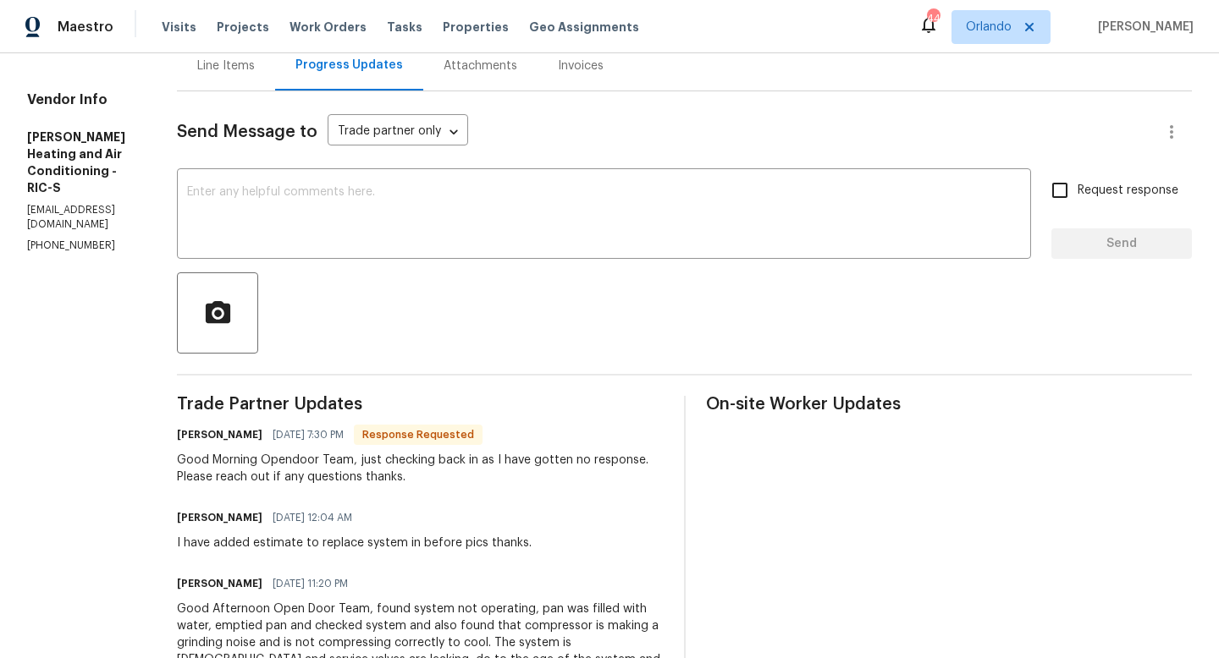
scroll to position [319, 0]
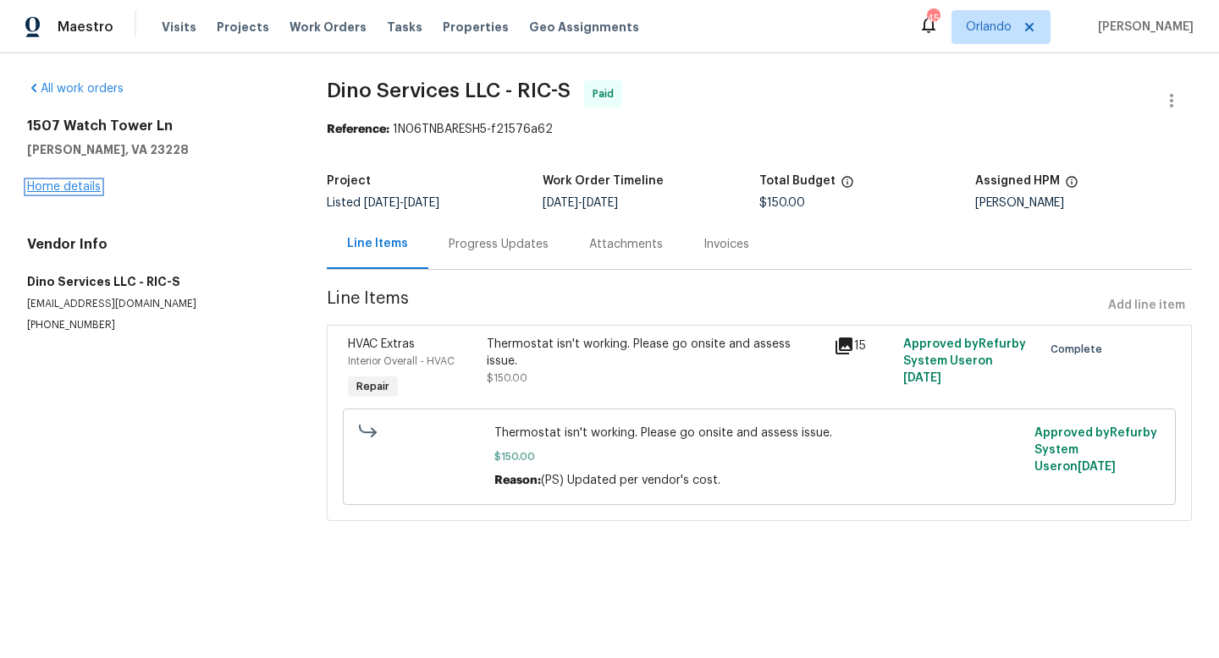
click at [63, 186] on link "Home details" at bounding box center [64, 187] width 74 height 12
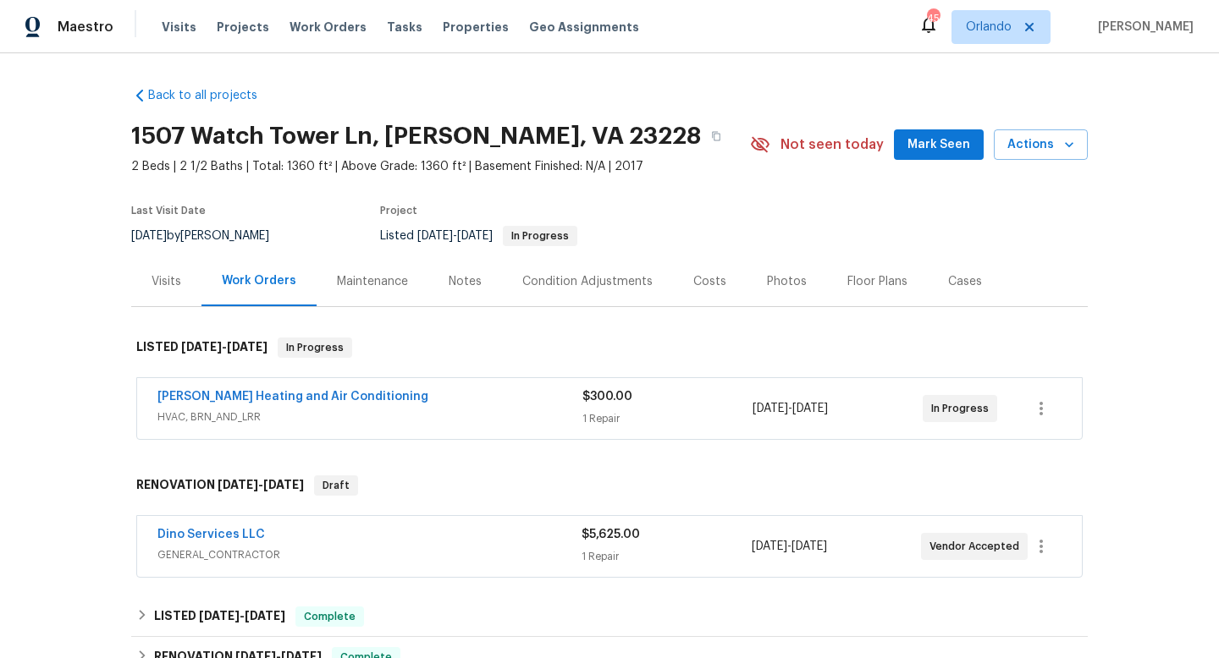
scroll to position [126, 0]
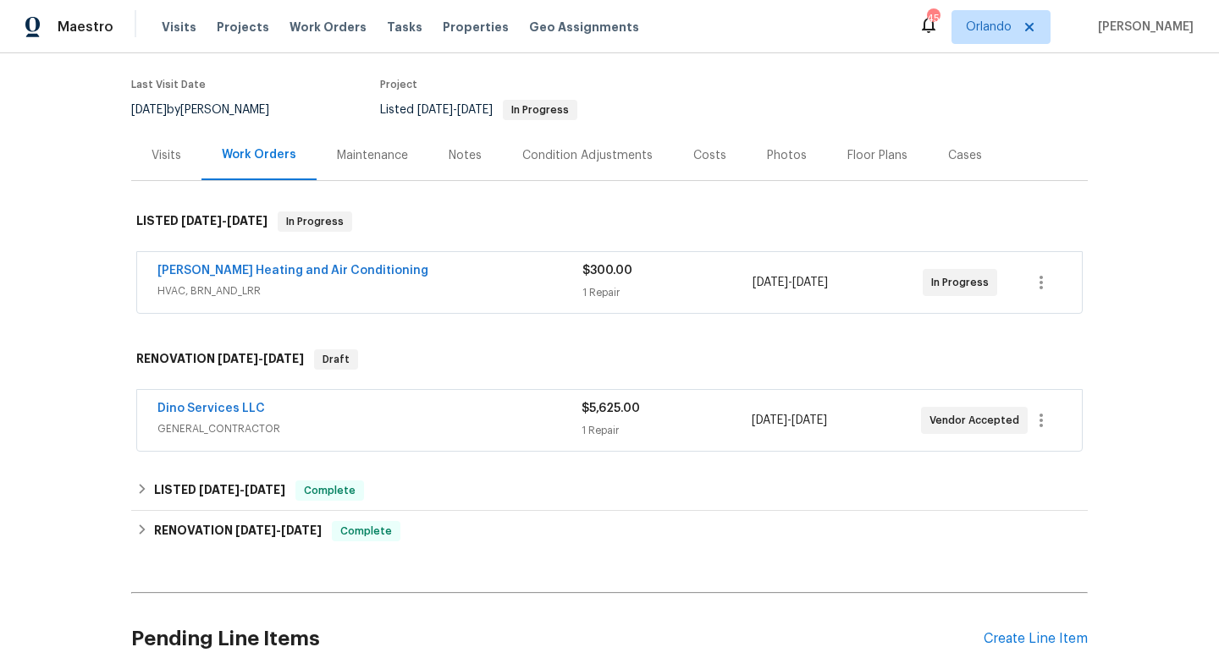
click at [431, 405] on div "Dino Services LLC" at bounding box center [369, 410] width 424 height 20
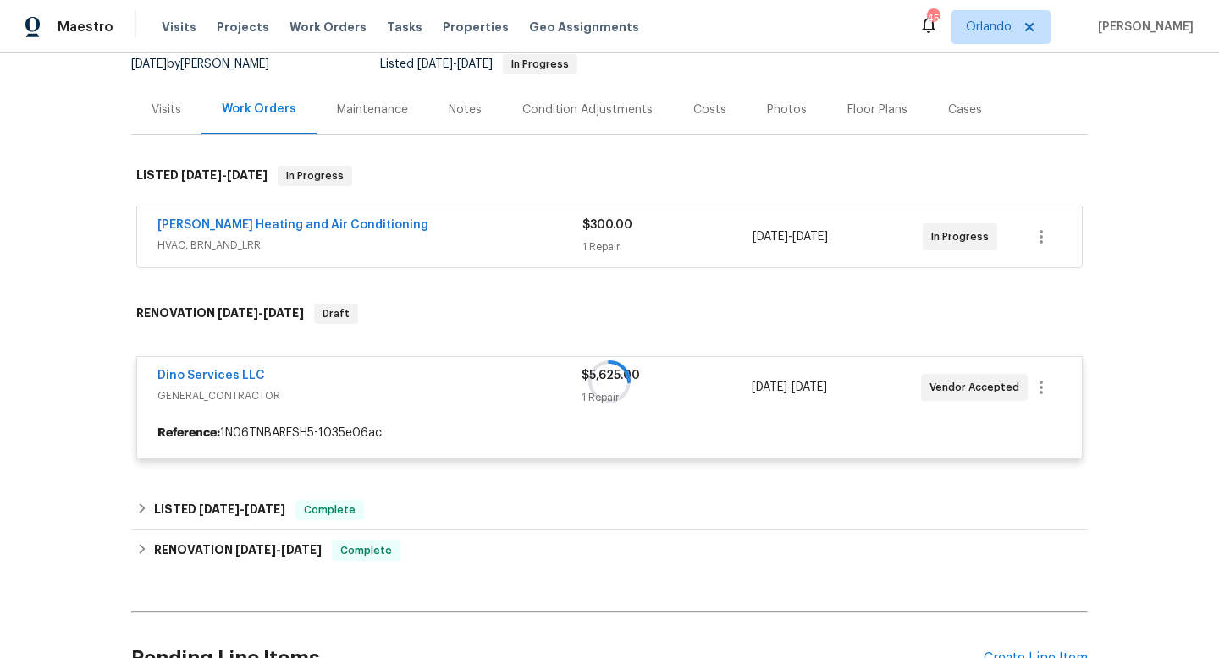
scroll to position [226, 0]
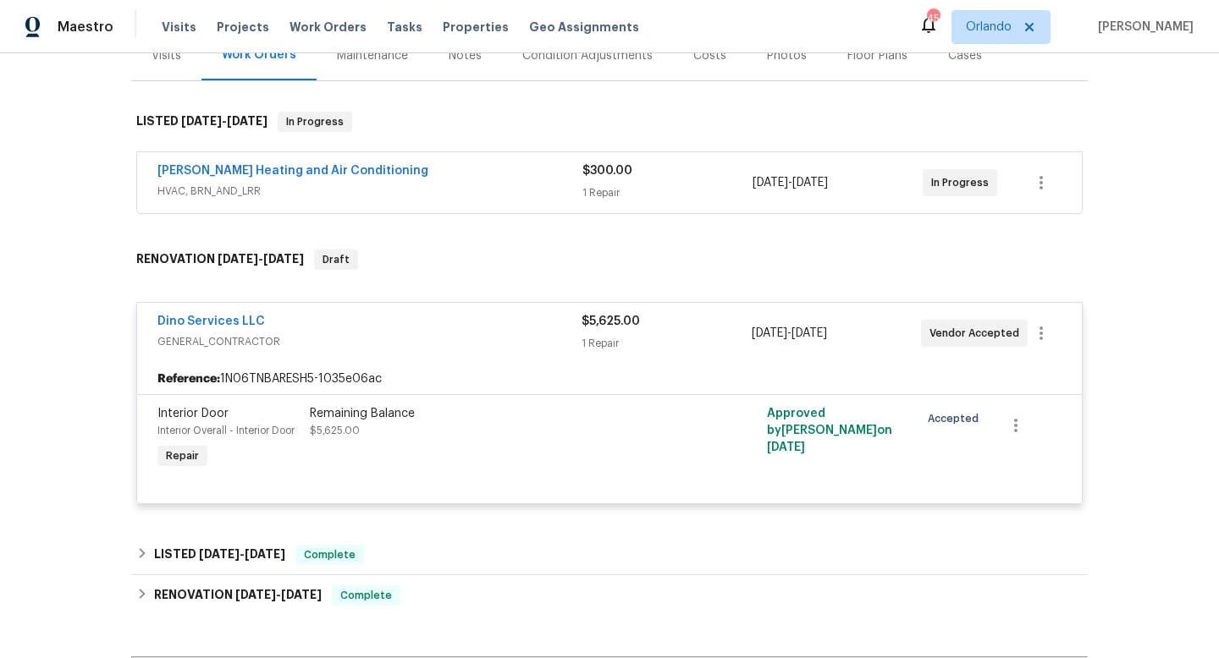
click at [517, 200] on div "Mayer Heating and Air Conditioning HVAC, BRN_AND_LRR" at bounding box center [369, 182] width 425 height 41
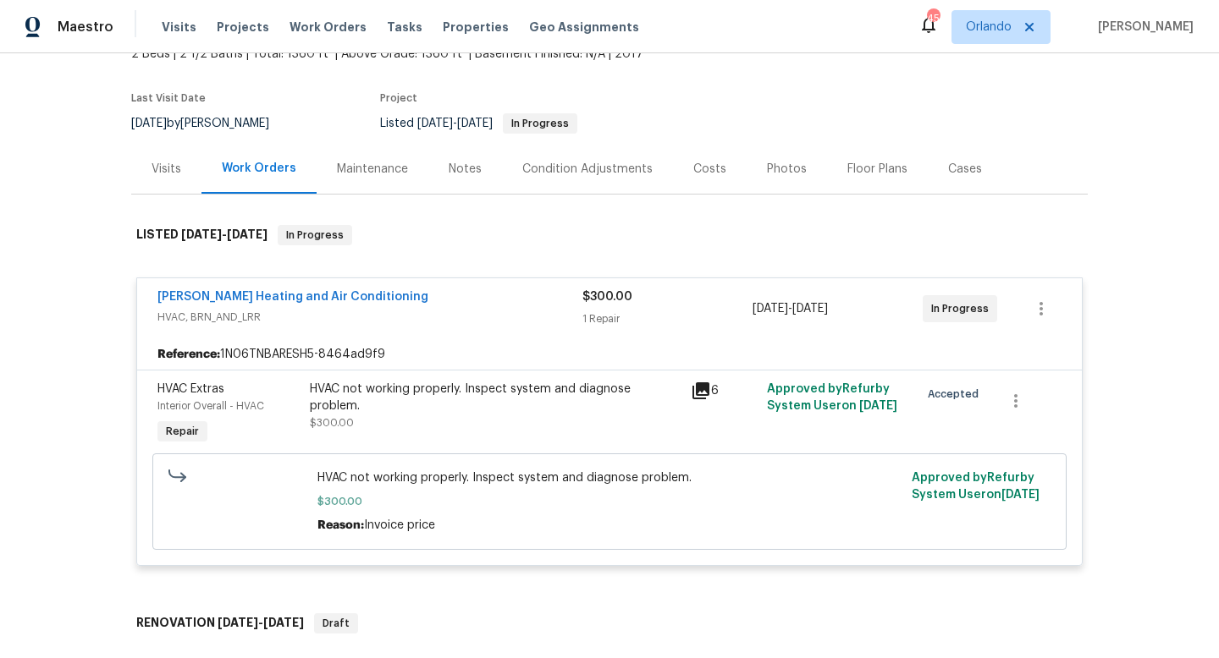
scroll to position [515, 0]
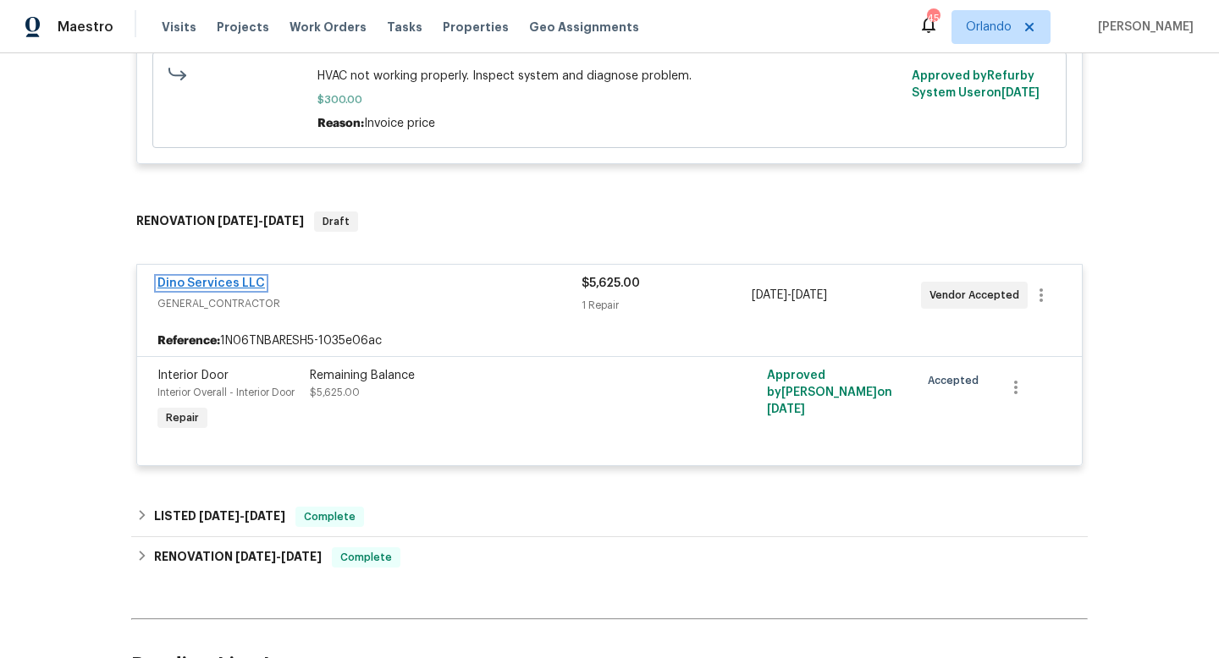
click at [251, 280] on link "Dino Services LLC" at bounding box center [210, 284] width 107 height 12
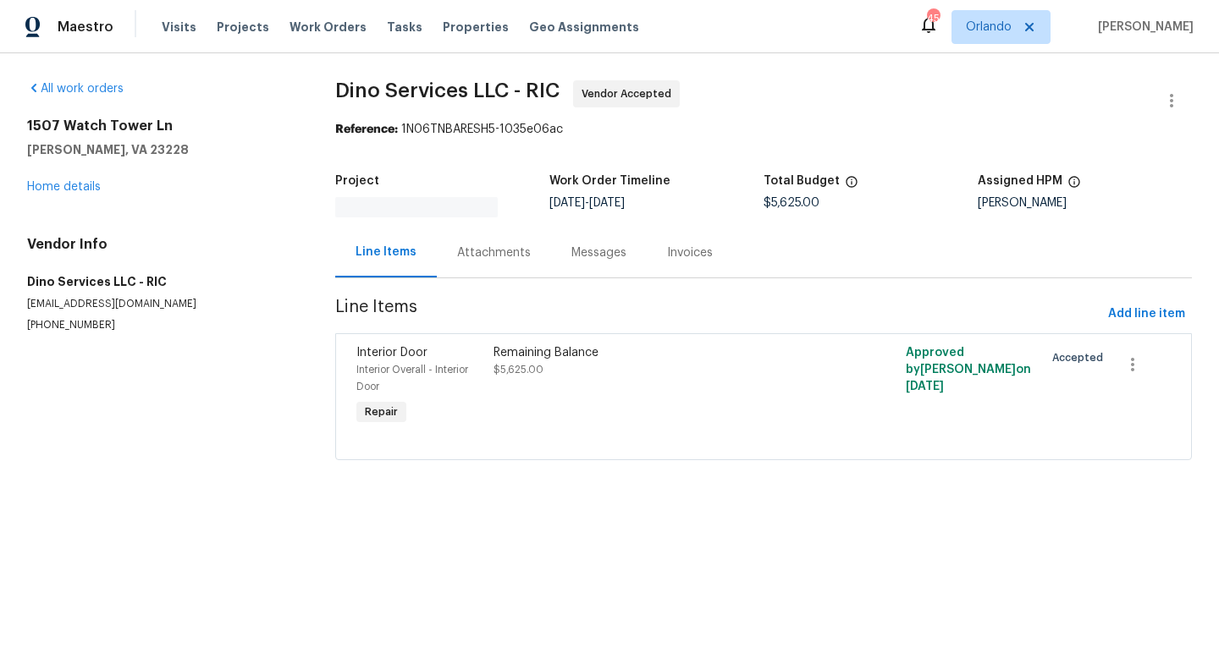
click at [571, 253] on div "Messages" at bounding box center [598, 253] width 55 height 17
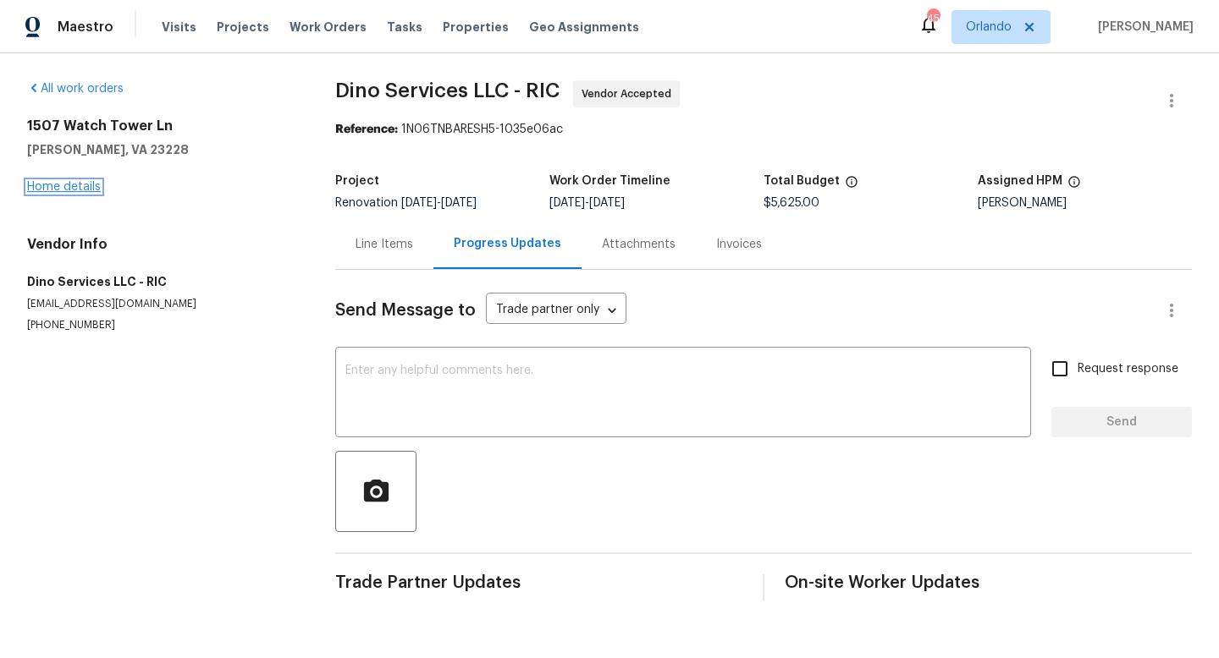
click at [86, 184] on link "Home details" at bounding box center [64, 187] width 74 height 12
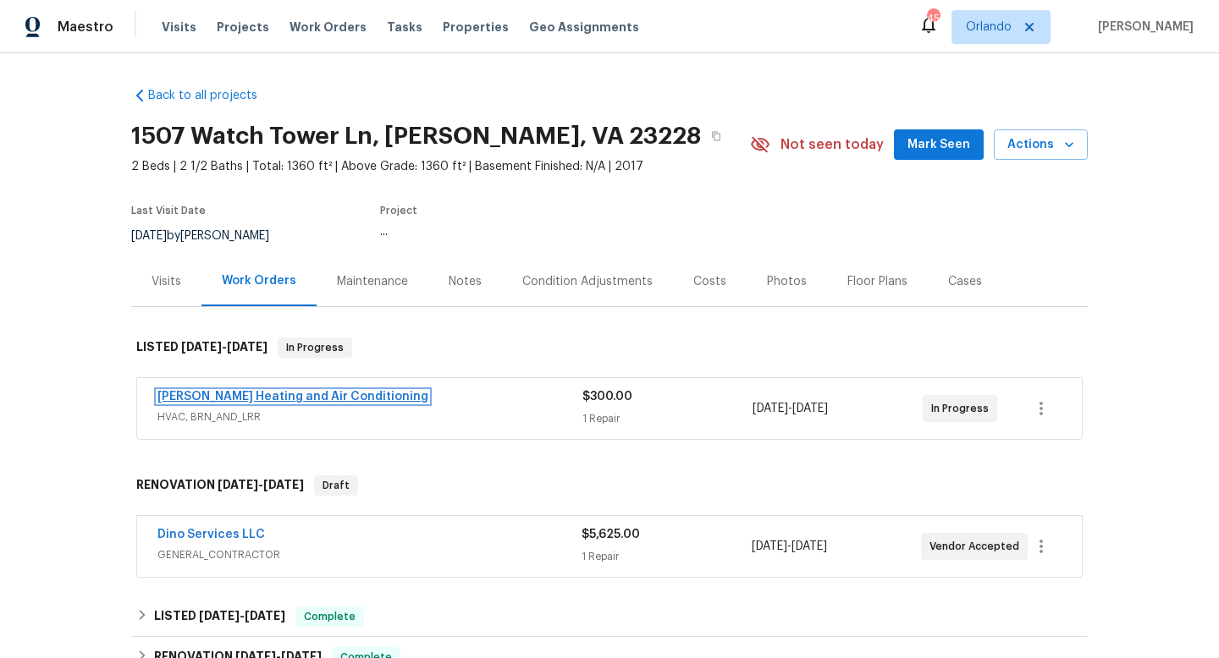
click at [327, 396] on link "Mayer Heating and Air Conditioning" at bounding box center [292, 397] width 271 height 12
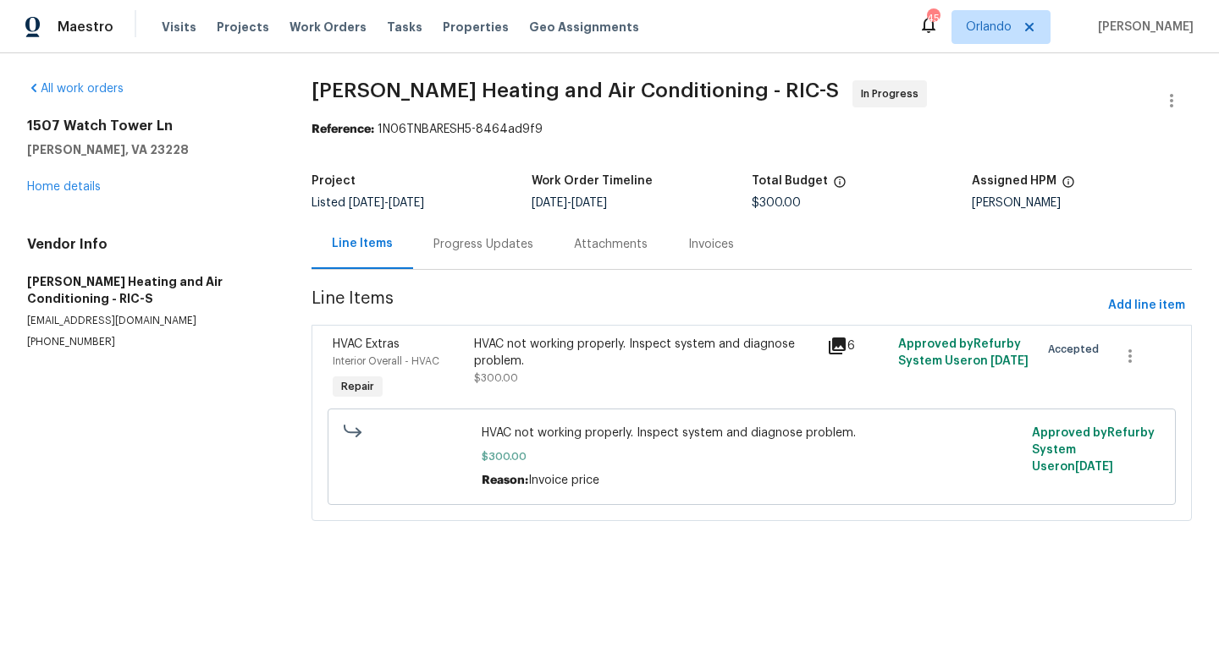
click at [492, 244] on div "Progress Updates" at bounding box center [483, 244] width 100 height 17
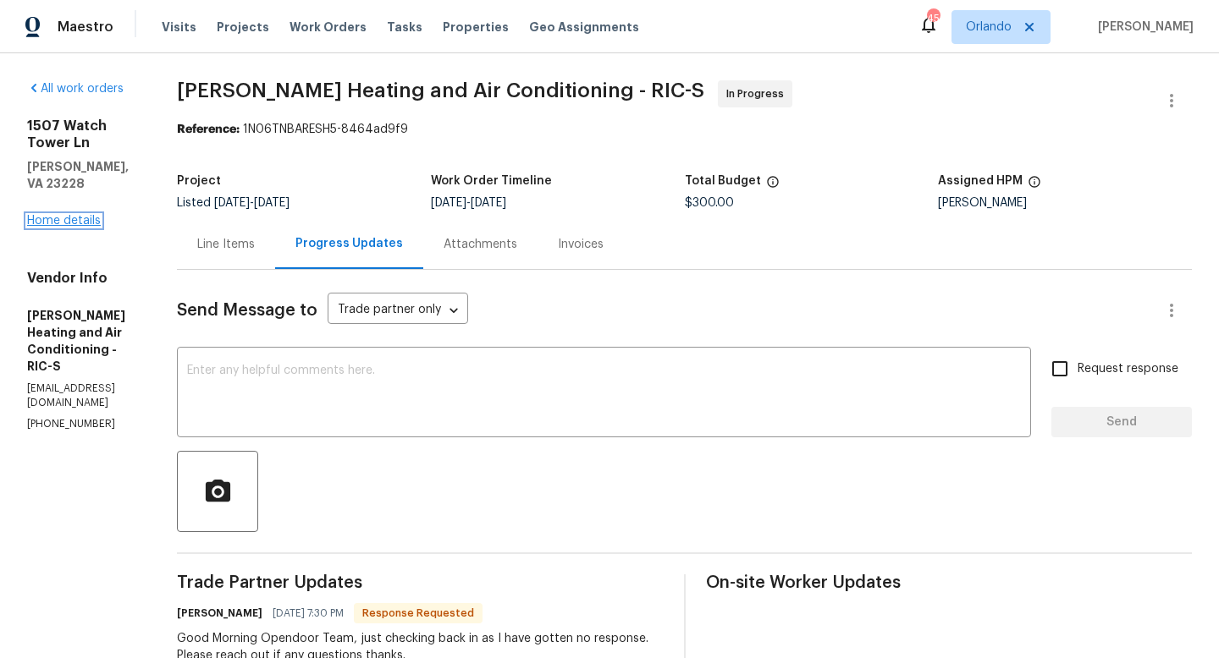
click at [57, 215] on link "Home details" at bounding box center [64, 221] width 74 height 12
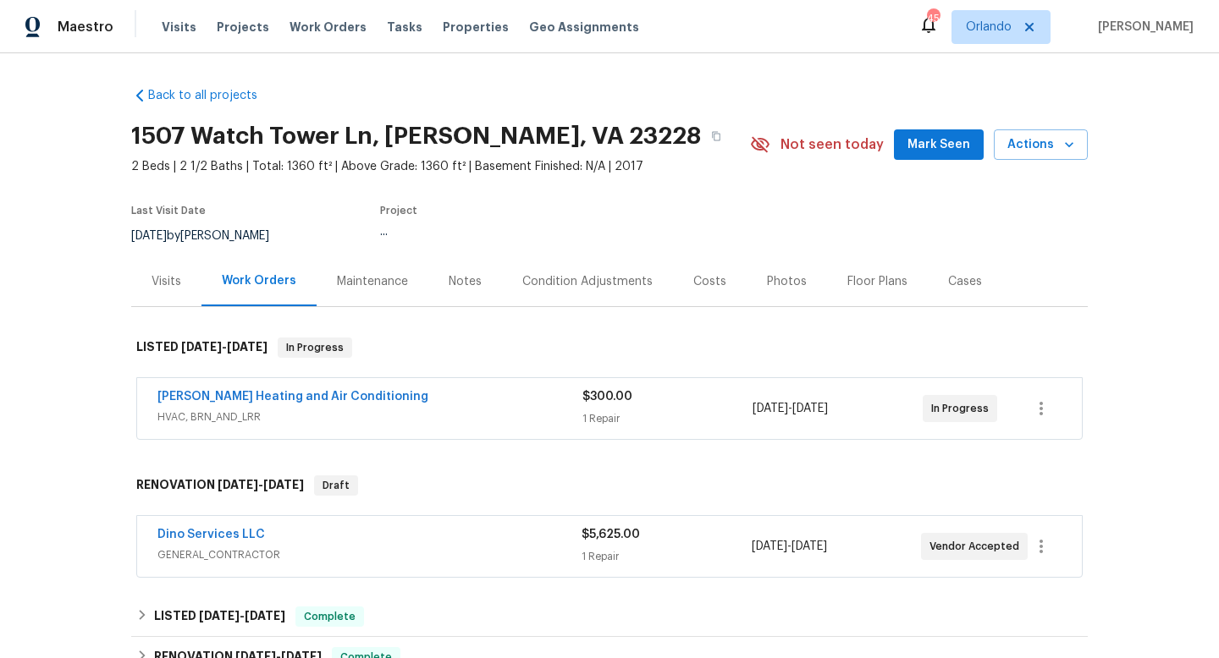
scroll to position [82, 0]
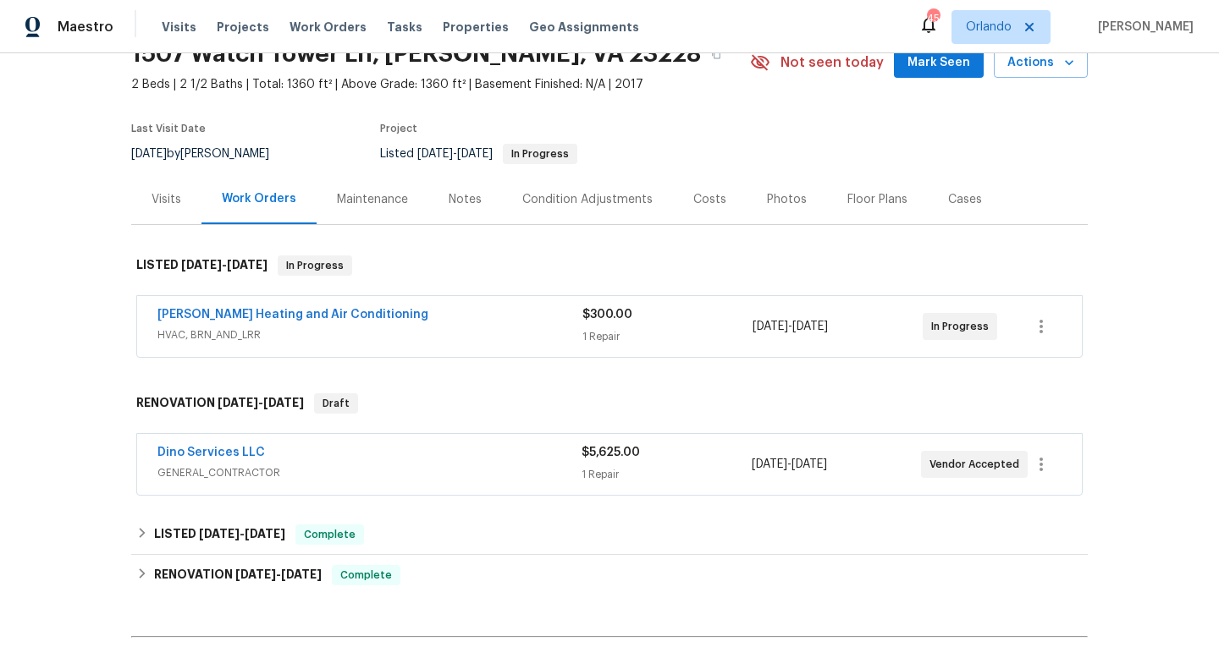
click at [497, 331] on span "HVAC, BRN_AND_LRR" at bounding box center [369, 335] width 425 height 17
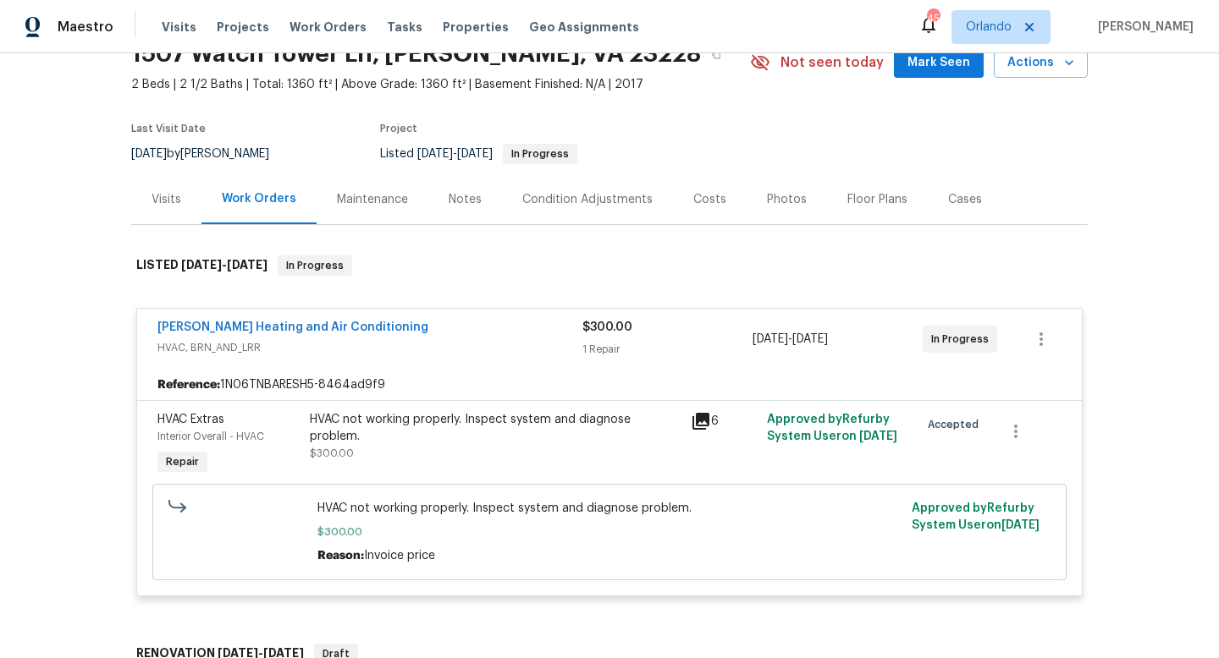
click at [703, 300] on div "Mayer Heating and Air Conditioning HVAC, BRN_AND_LRR $300.00 1 Repair 8/12/2025…" at bounding box center [609, 452] width 946 height 312
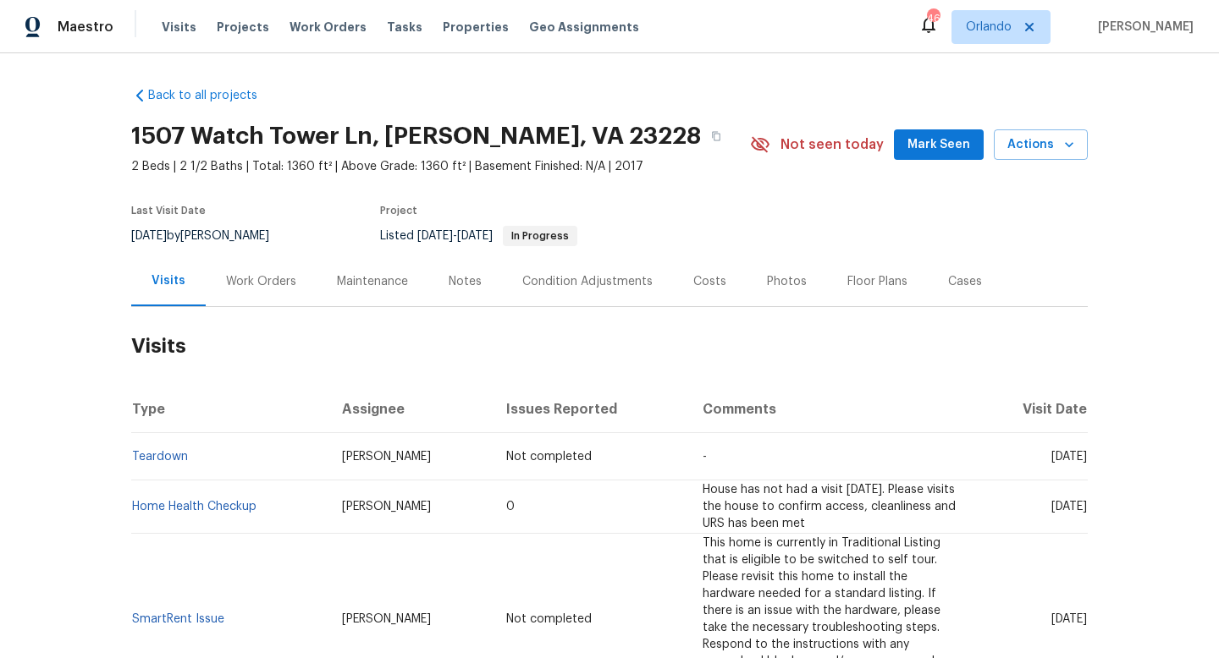
click at [956, 277] on div "Cases" at bounding box center [965, 281] width 34 height 17
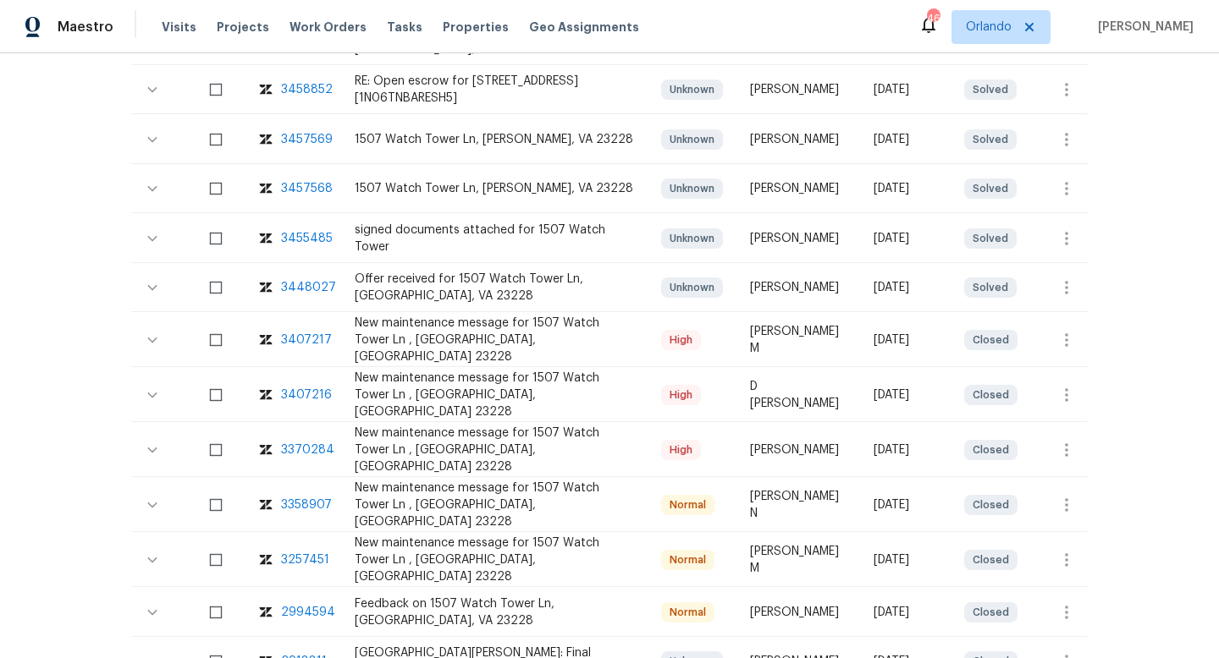
scroll to position [543, 0]
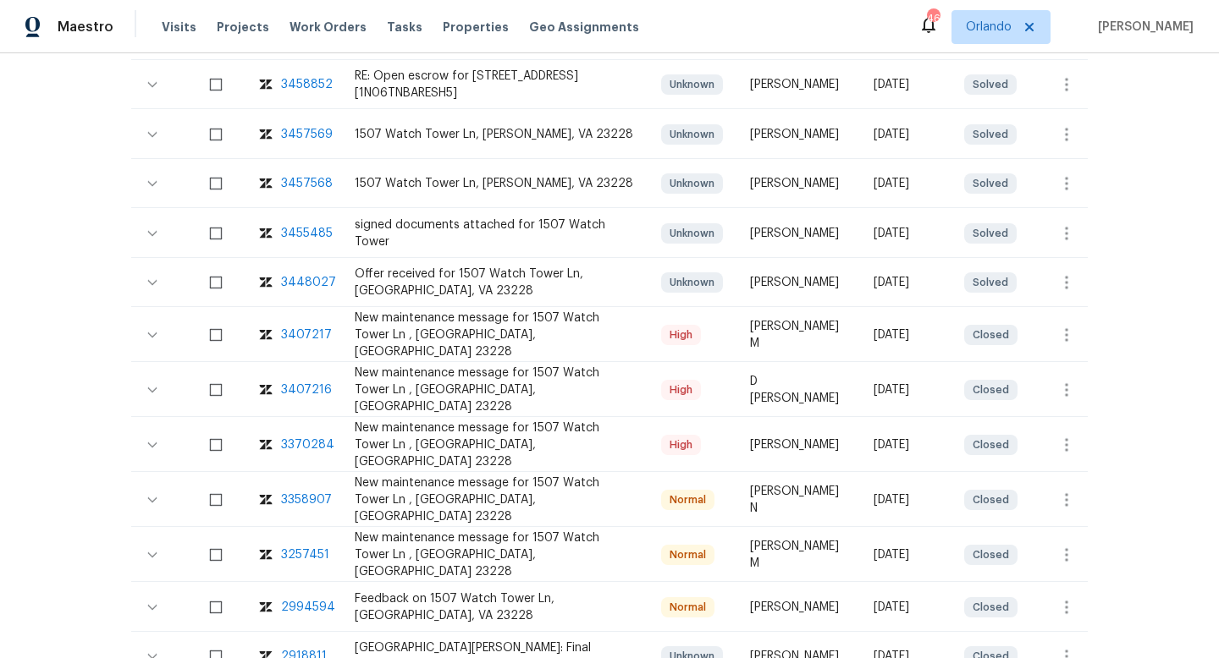
click at [306, 387] on div "3407216" at bounding box center [306, 390] width 51 height 17
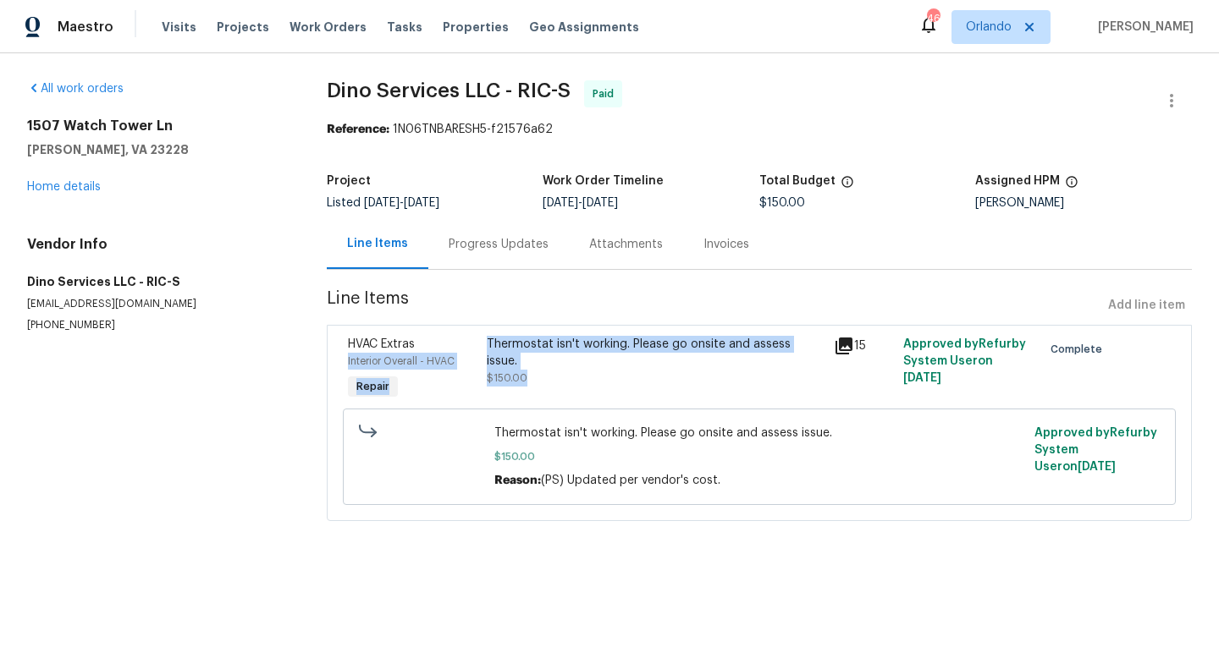
drag, startPoint x: 468, startPoint y: 352, endPoint x: 650, endPoint y: 366, distance: 182.5
click at [650, 366] on div "HVAC Extras Interior Overall - HVAC Repair Thermostat isn't working. Please go …" at bounding box center [759, 370] width 833 height 78
click at [581, 372] on div "Thermostat isn't working. Please go onsite and assess issue. $150.00" at bounding box center [655, 370] width 347 height 78
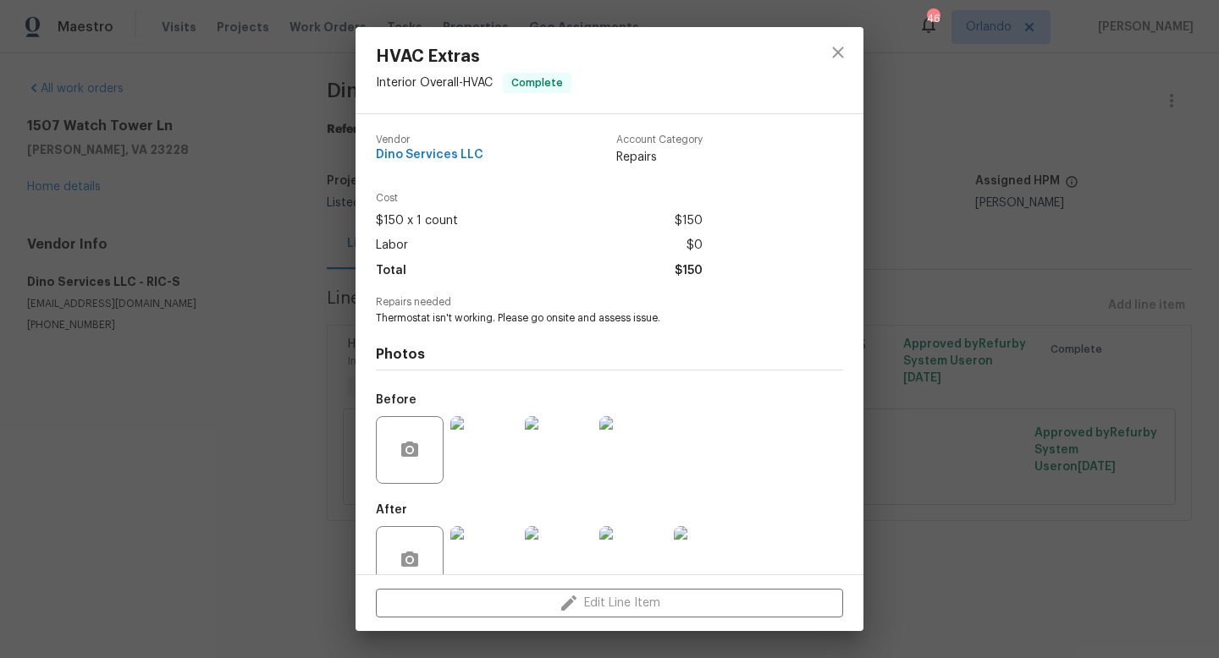
click at [248, 405] on div "HVAC Extras Interior Overall - HVAC Complete Vendor Dino Services LLC Account C…" at bounding box center [609, 329] width 1219 height 658
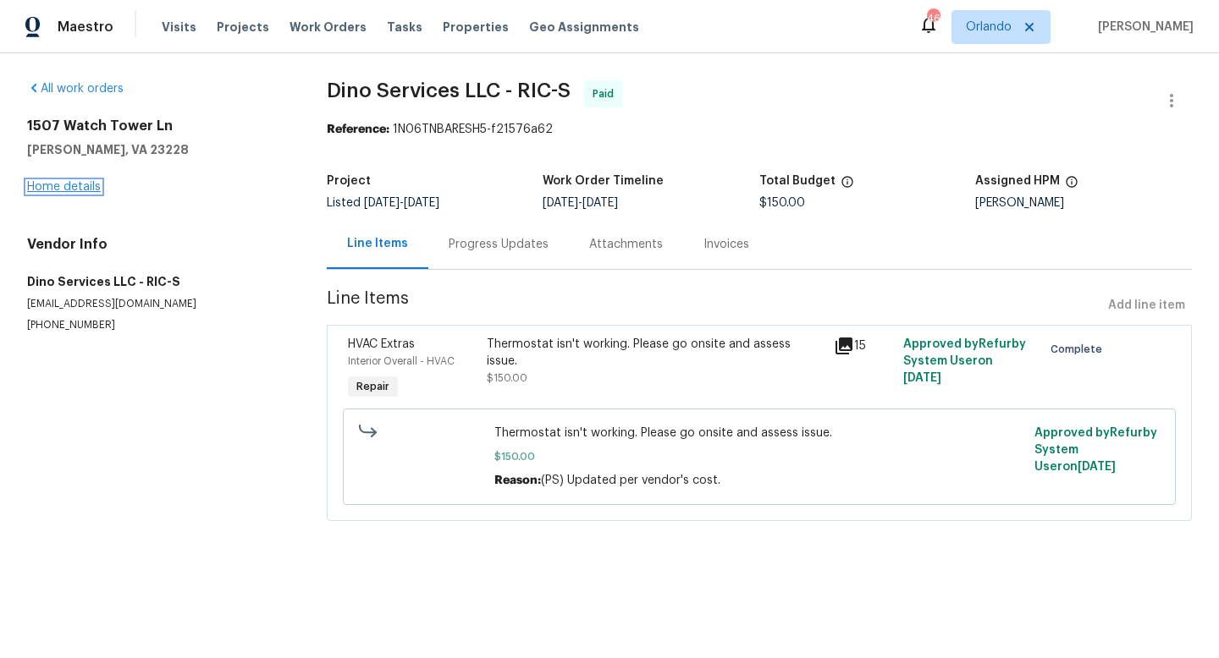
click at [77, 191] on link "Home details" at bounding box center [64, 187] width 74 height 12
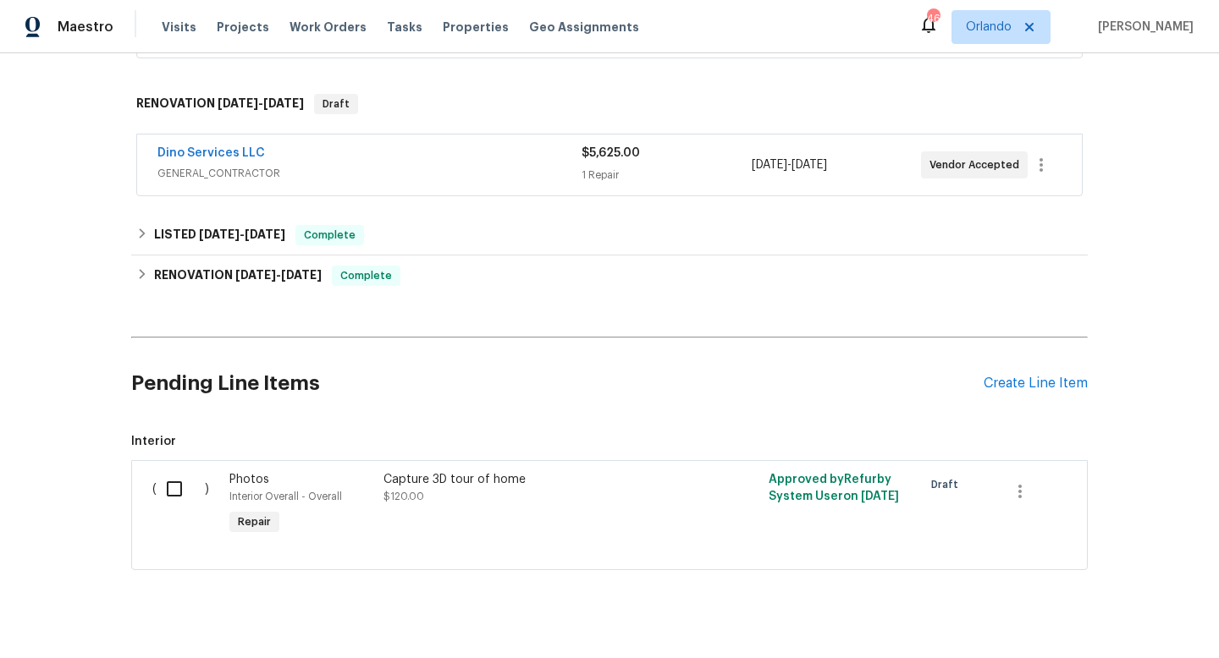
scroll to position [409, 0]
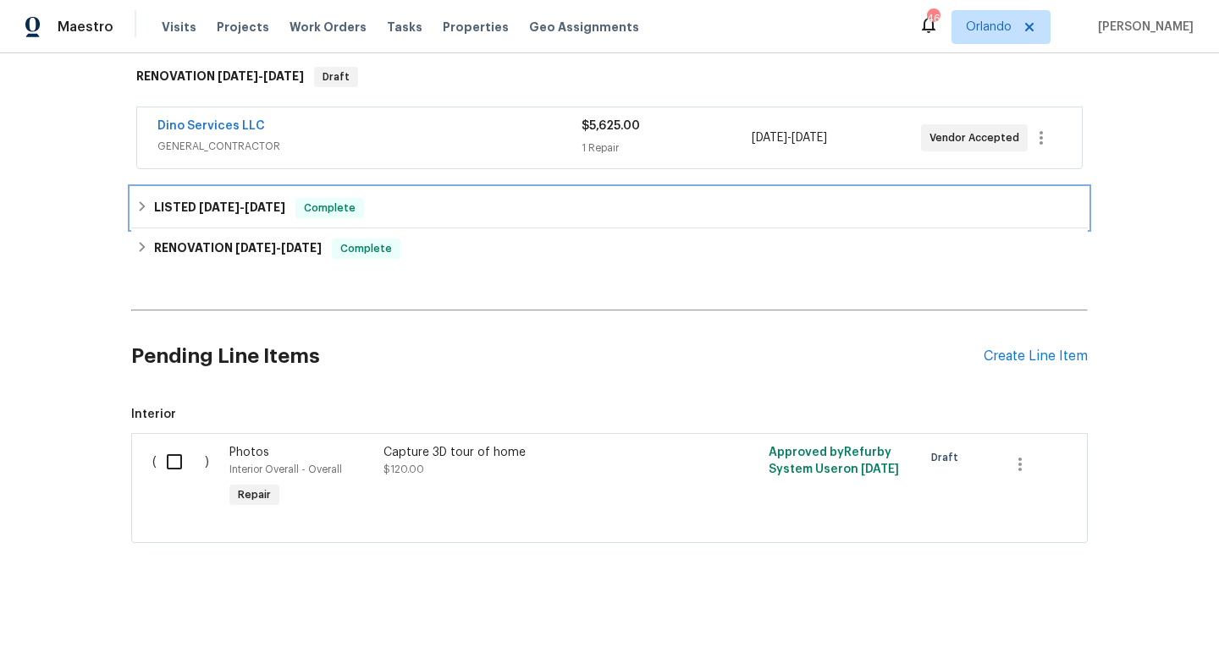
click at [504, 203] on div "LISTED [DATE] - [DATE] Complete" at bounding box center [609, 208] width 946 height 20
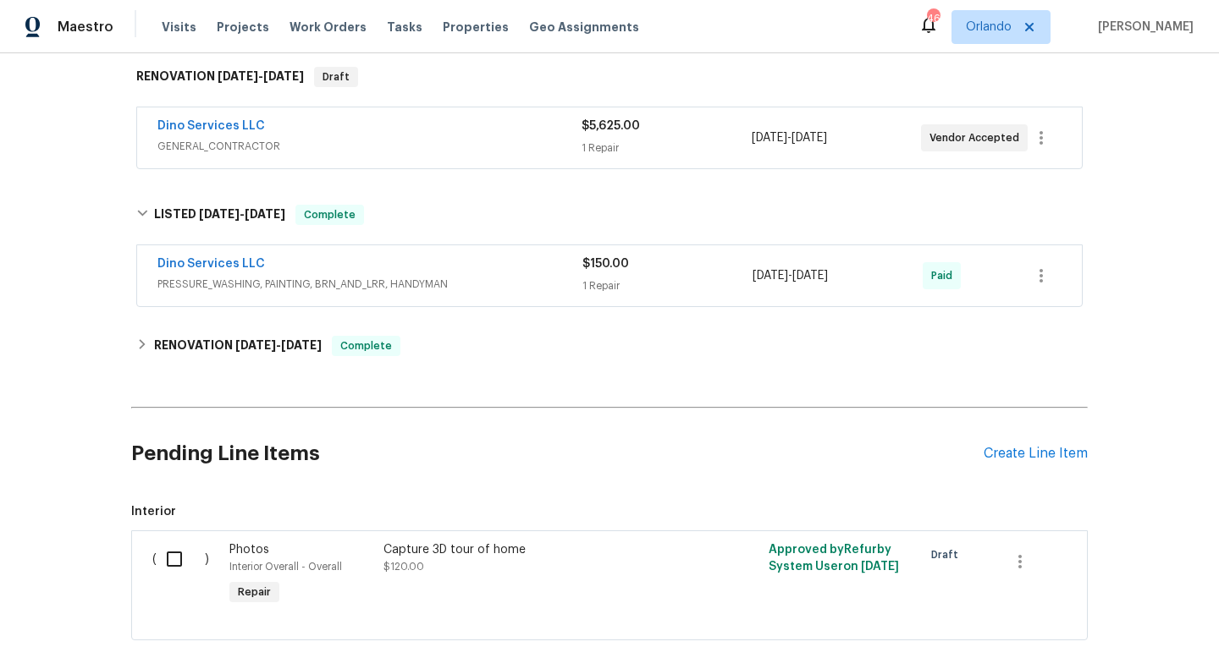
click at [542, 286] on span "PRESSURE_WASHING, PAINTING, BRN_AND_LRR, HANDYMAN" at bounding box center [369, 284] width 425 height 17
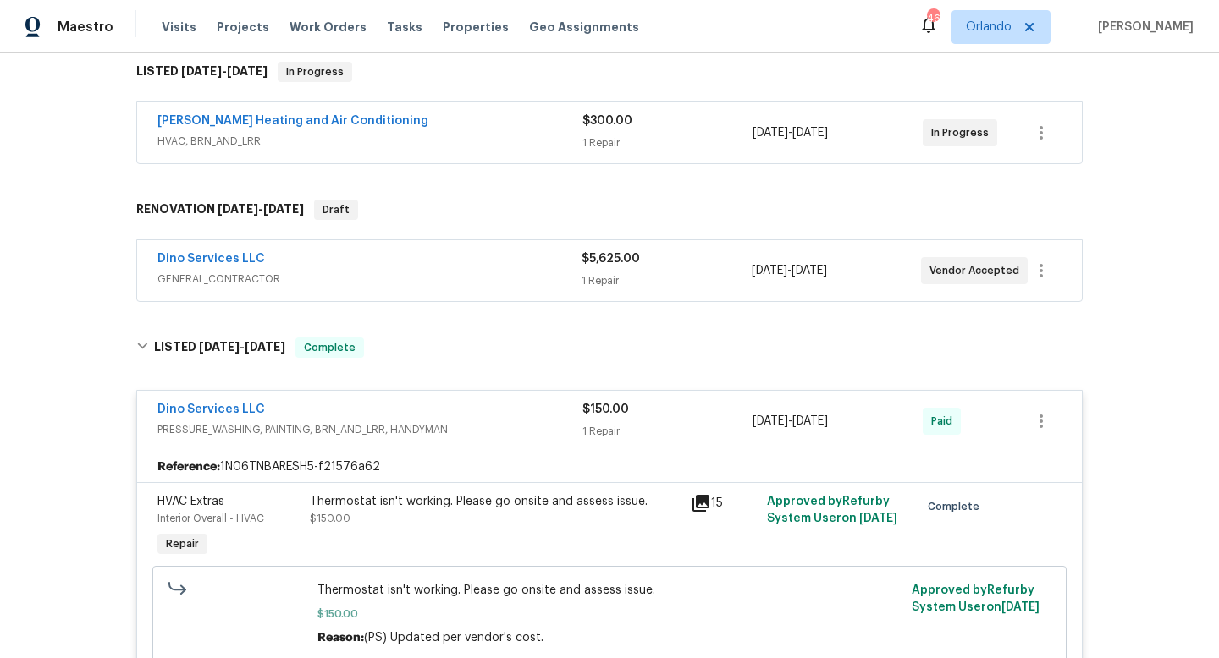
scroll to position [207, 0]
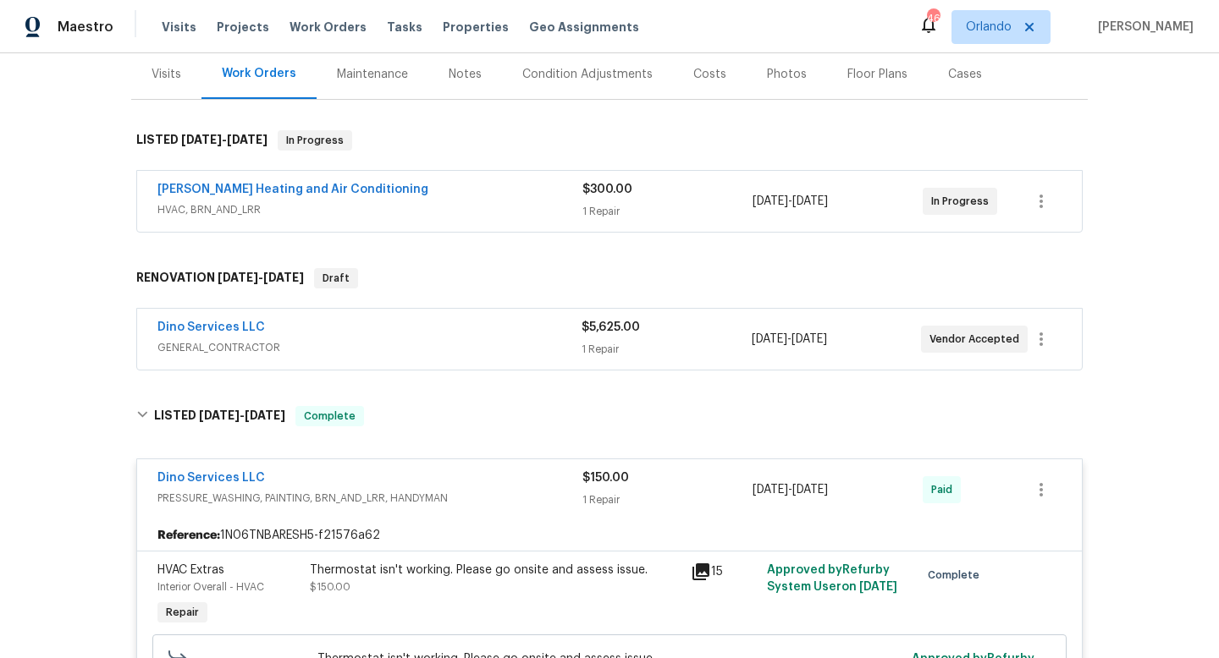
click at [427, 330] on div "Dino Services LLC" at bounding box center [369, 329] width 424 height 20
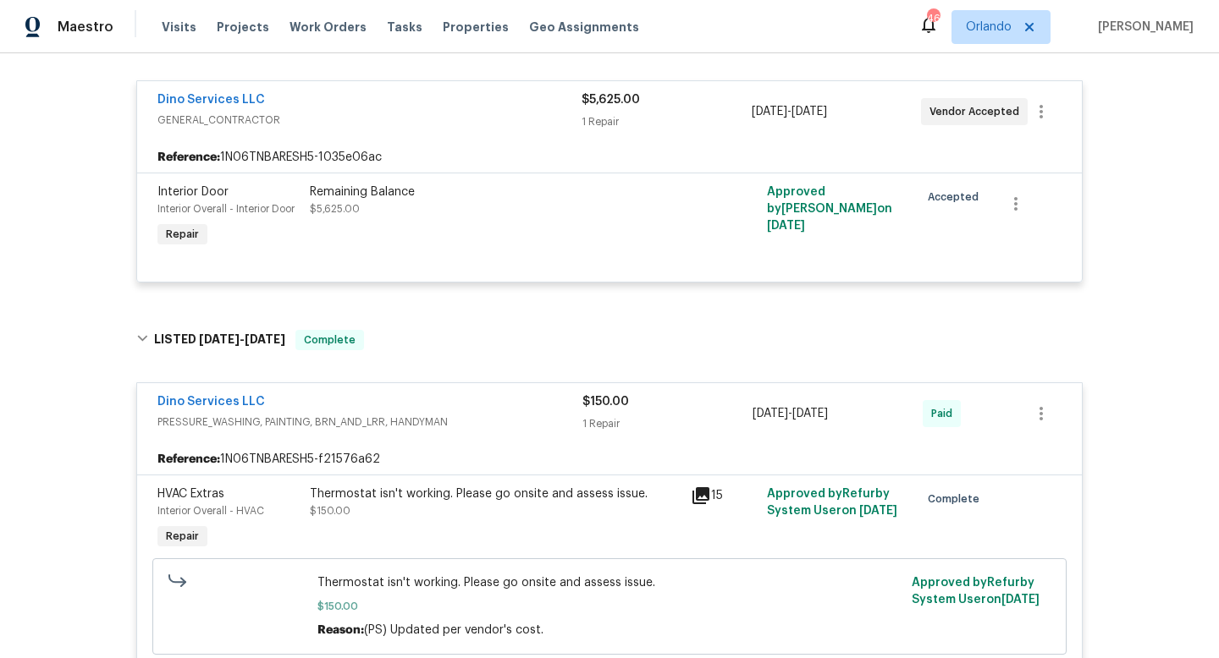
click at [709, 475] on div "HVAC Extras Interior Overall - HVAC Repair Thermostat isn't working. Please go …" at bounding box center [609, 573] width 945 height 196
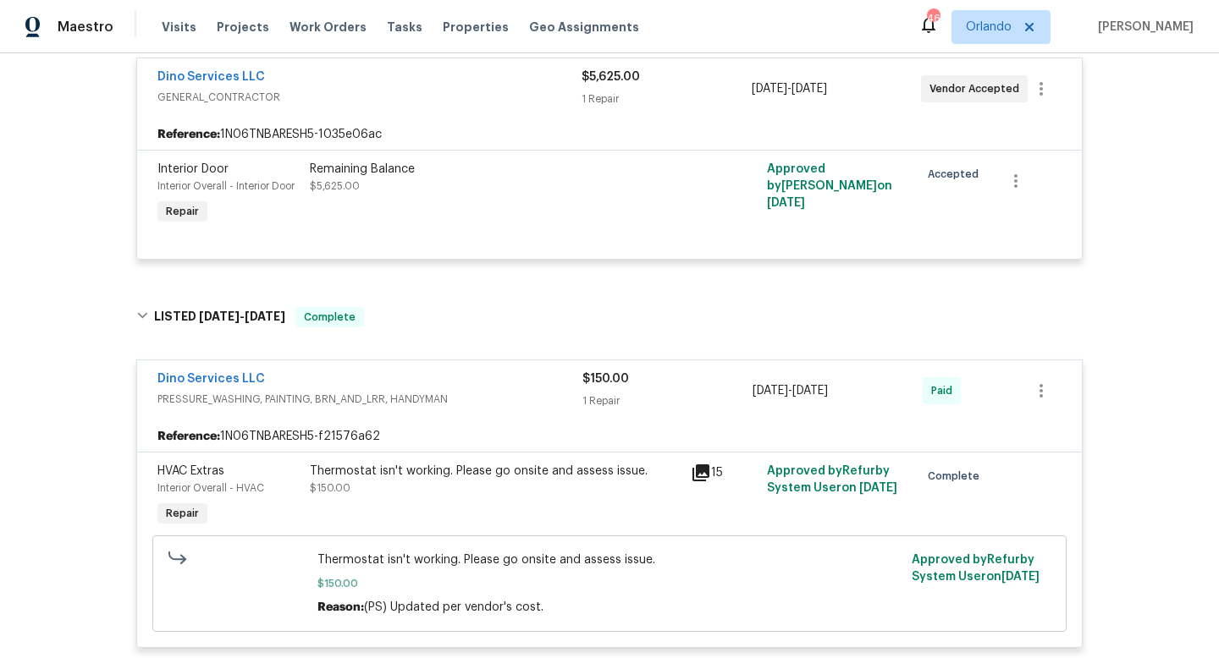
scroll to position [476, 0]
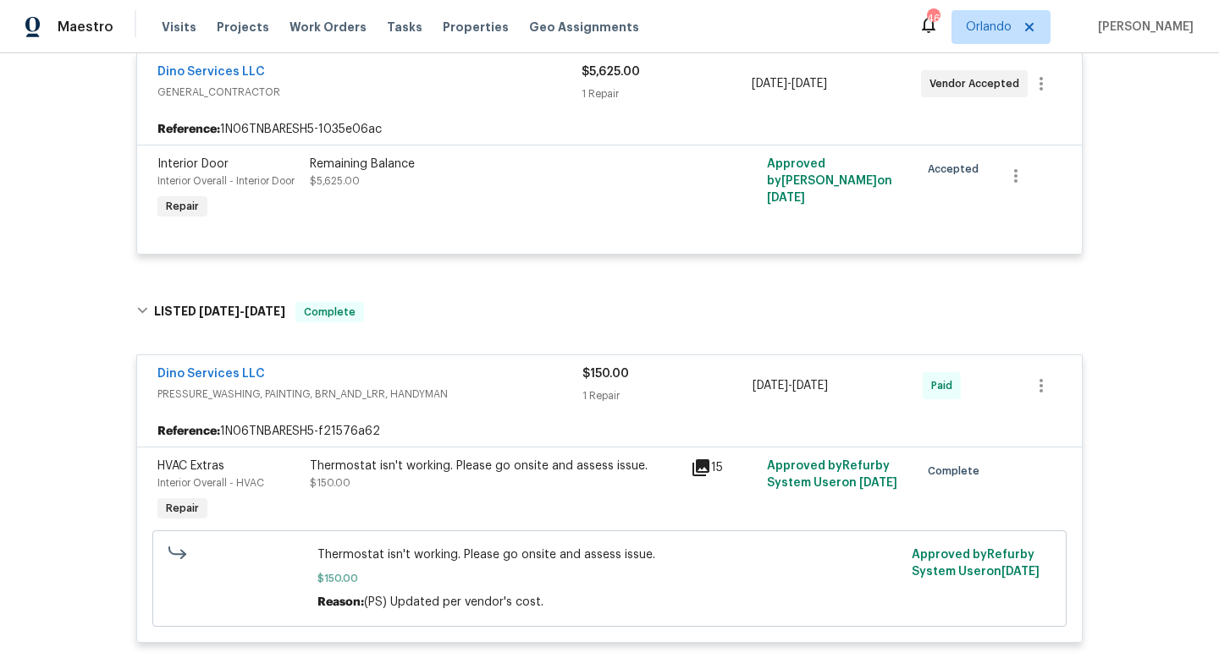
drag, startPoint x: 735, startPoint y: 398, endPoint x: 853, endPoint y: 397, distance: 117.6
click at [853, 397] on div "Dino Services LLC PRESSURE_WASHING, PAINTING, BRN_AND_LRR, HANDYMAN $150.00 1 R…" at bounding box center [588, 386] width 863 height 41
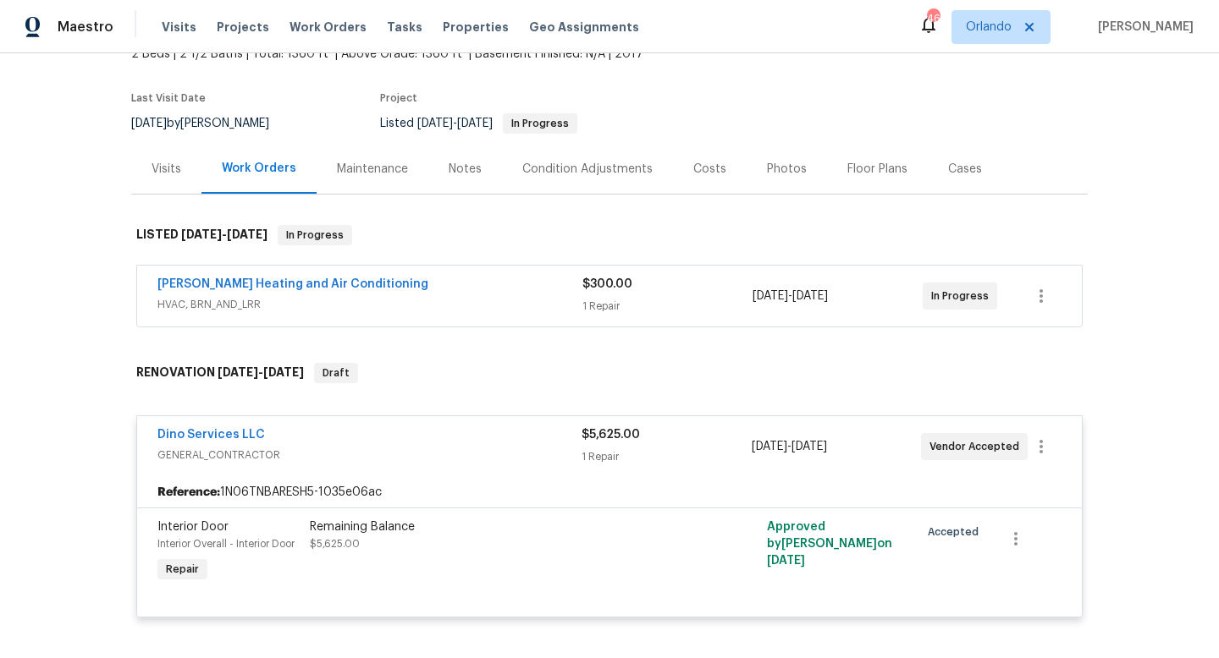
scroll to position [107, 0]
